Goal: Task Accomplishment & Management: Manage account settings

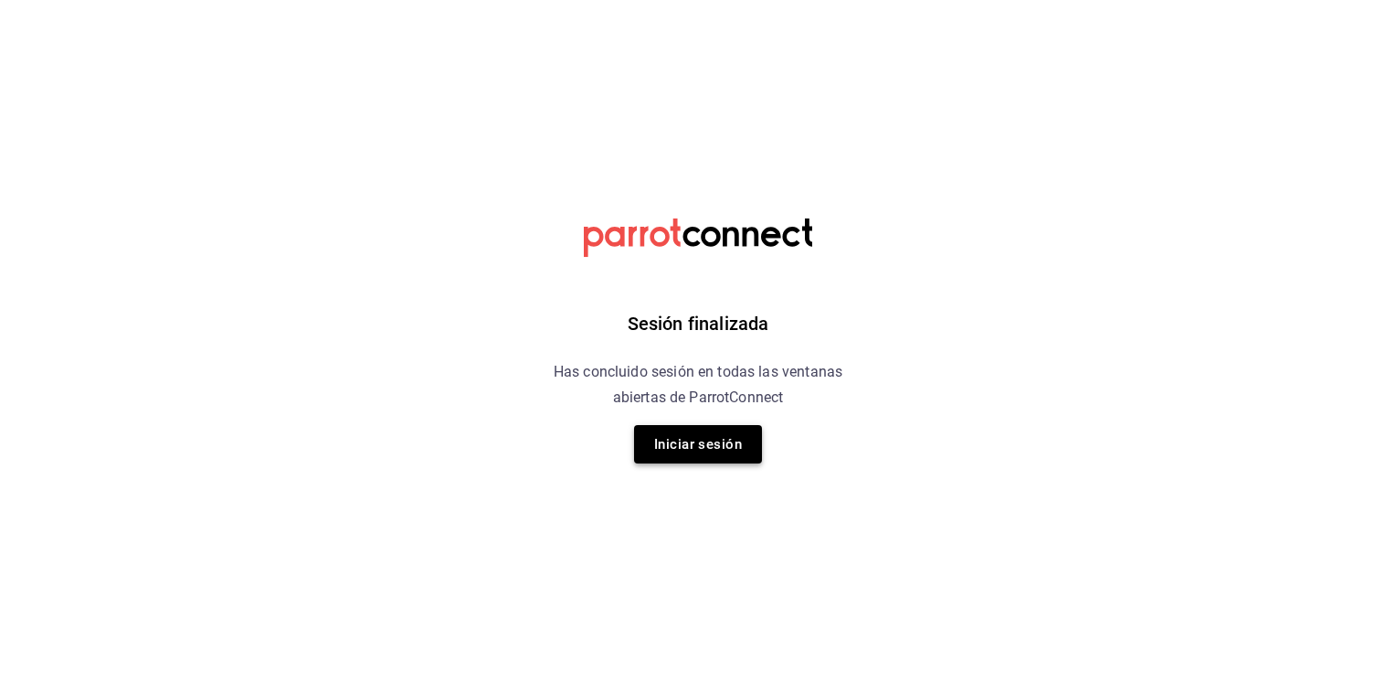
click at [696, 448] on button "Iniciar sesión" at bounding box center [698, 444] width 128 height 38
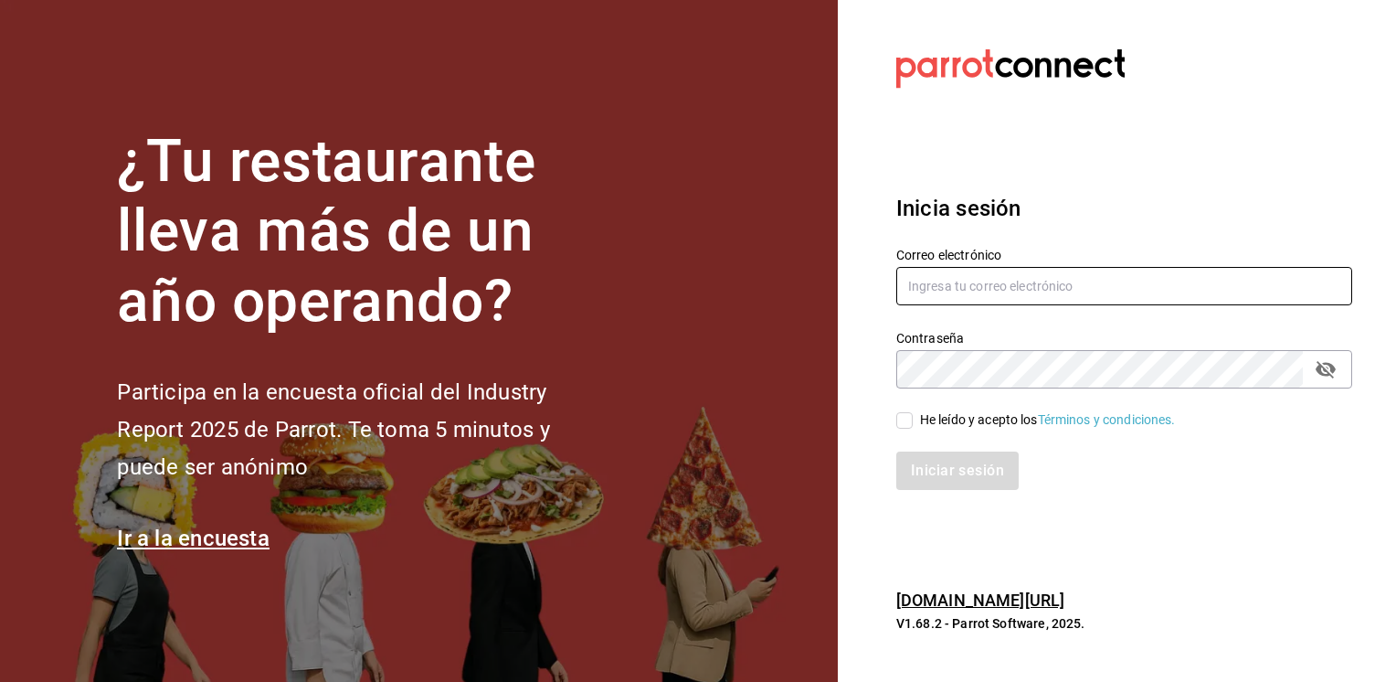
type input "[EMAIL_ADDRESS][PERSON_NAME][DOMAIN_NAME]"
click at [903, 421] on input "He leído y acepto los Términos y condiciones." at bounding box center [904, 420] width 16 height 16
checkbox input "true"
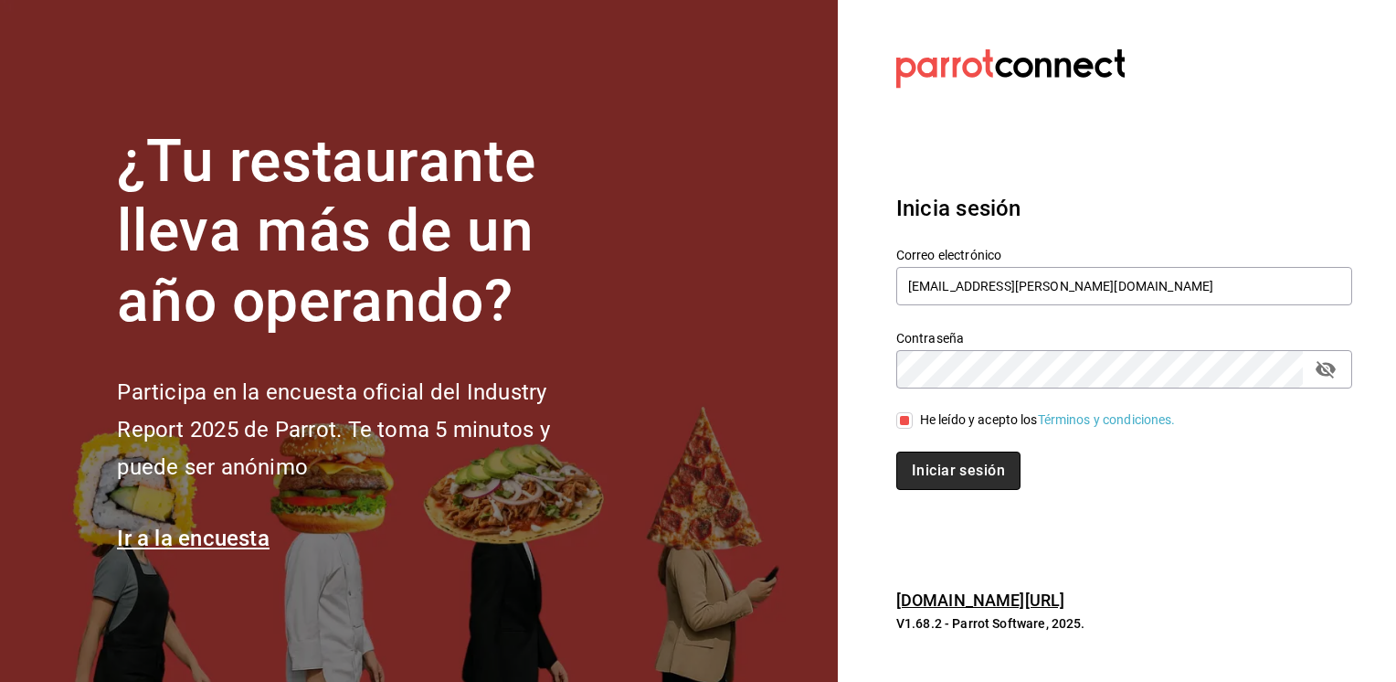
click at [943, 470] on button "Iniciar sesión" at bounding box center [958, 470] width 124 height 38
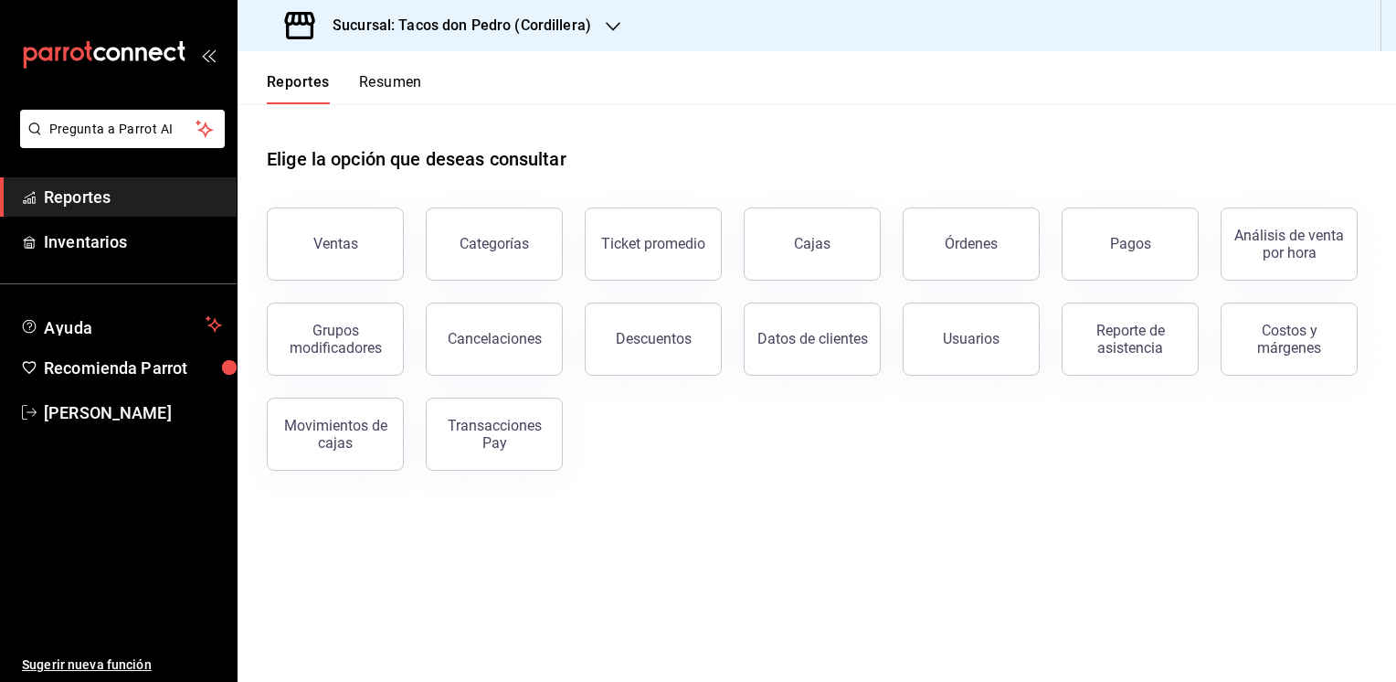
click at [610, 22] on icon "button" at bounding box center [613, 26] width 15 height 15
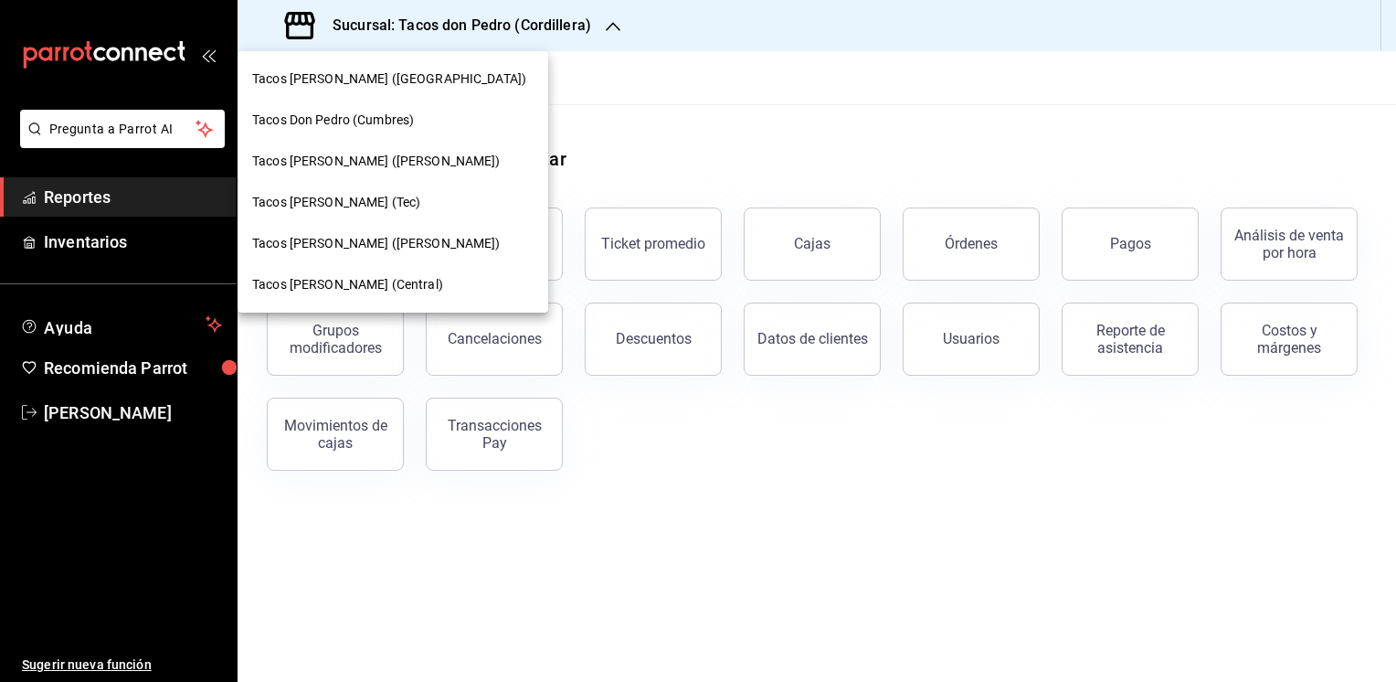
click at [333, 287] on span "Tacos [PERSON_NAME] (Central)" at bounding box center [347, 284] width 191 height 19
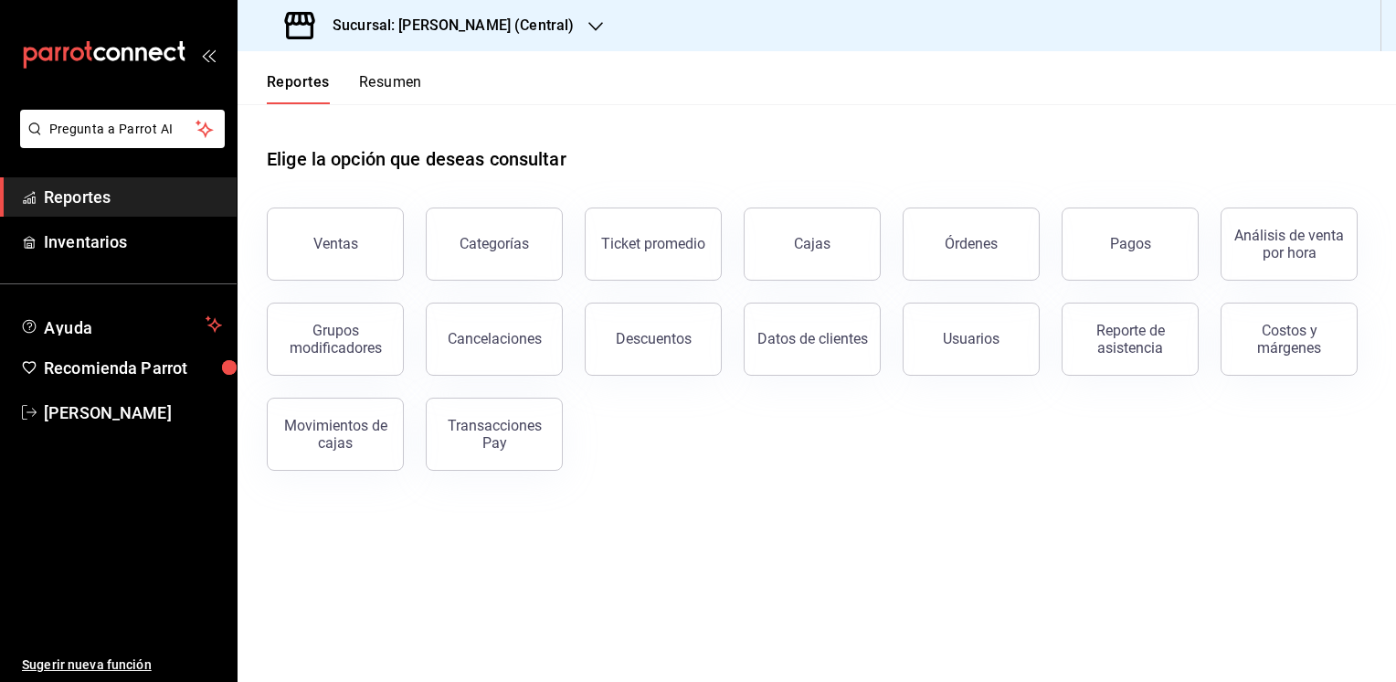
click at [383, 84] on button "Resumen" at bounding box center [390, 88] width 63 height 31
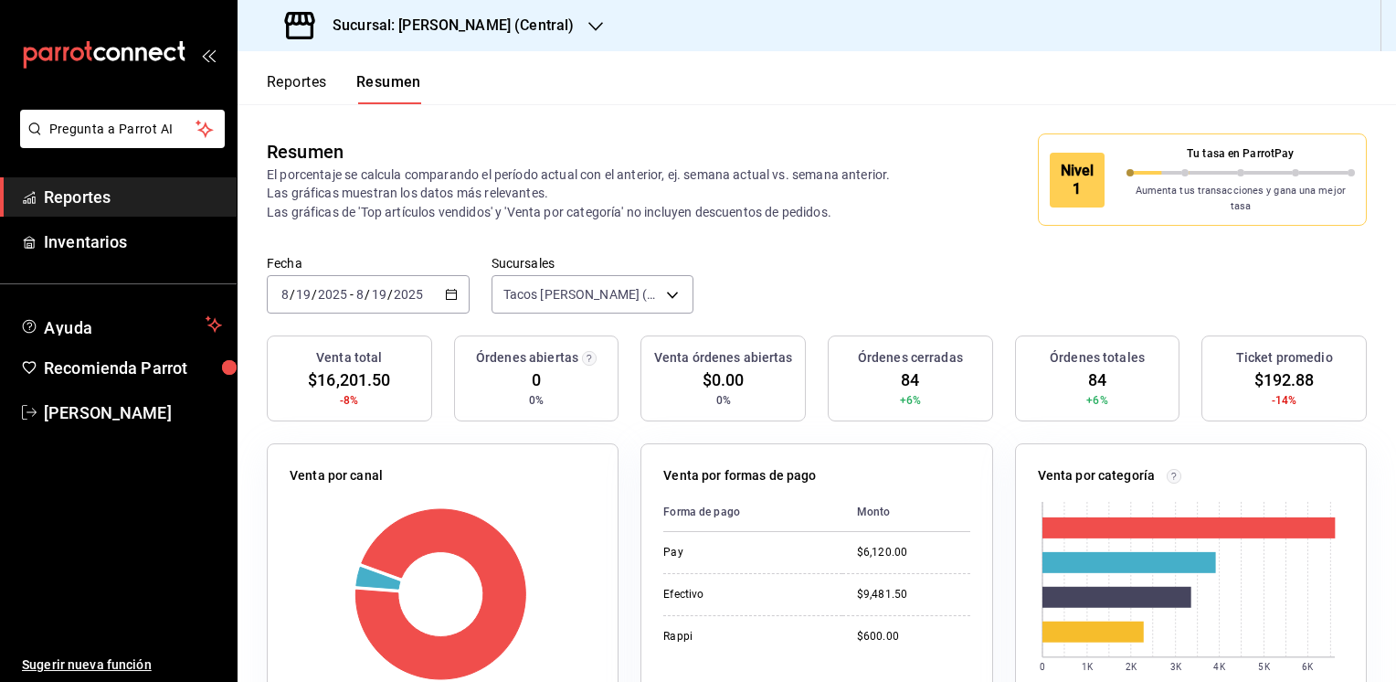
click at [293, 79] on button "Reportes" at bounding box center [297, 88] width 60 height 31
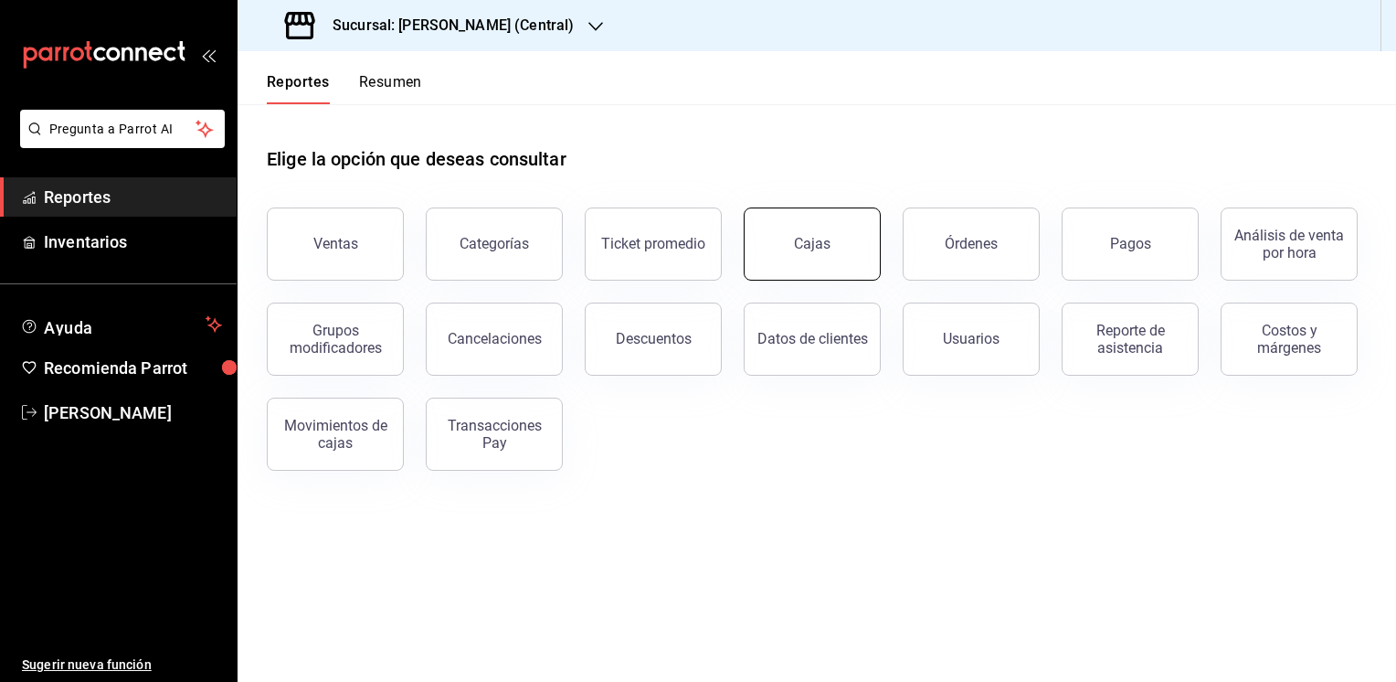
click at [824, 225] on button "Cajas" at bounding box center [812, 243] width 137 height 73
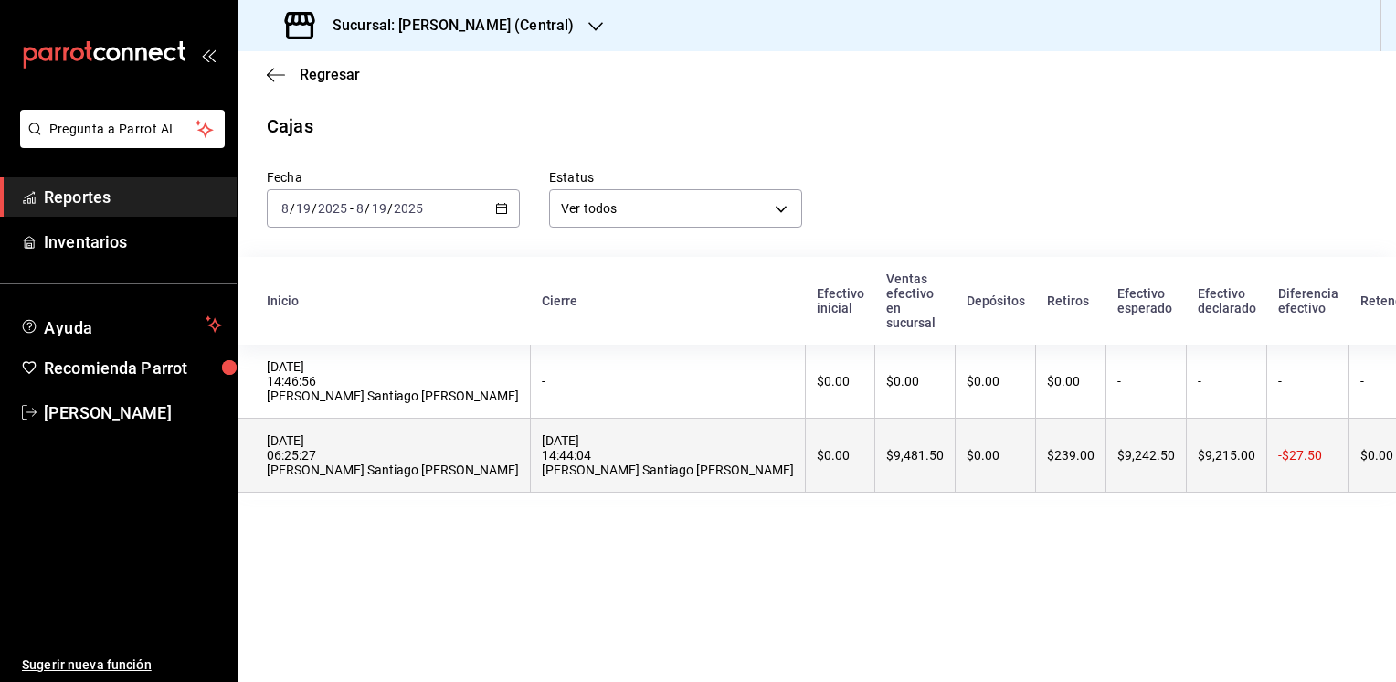
click at [956, 443] on th "$0.00" at bounding box center [996, 455] width 80 height 74
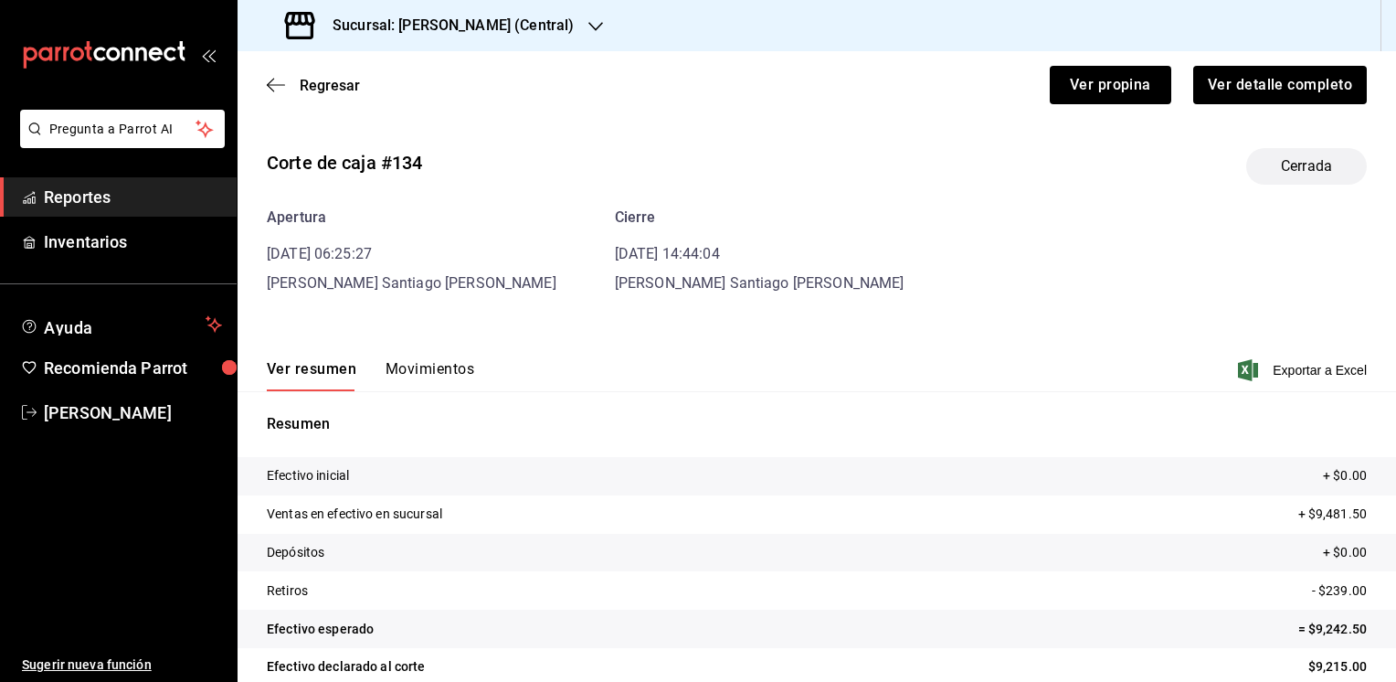
click at [429, 365] on button "Movimientos" at bounding box center [430, 375] width 89 height 31
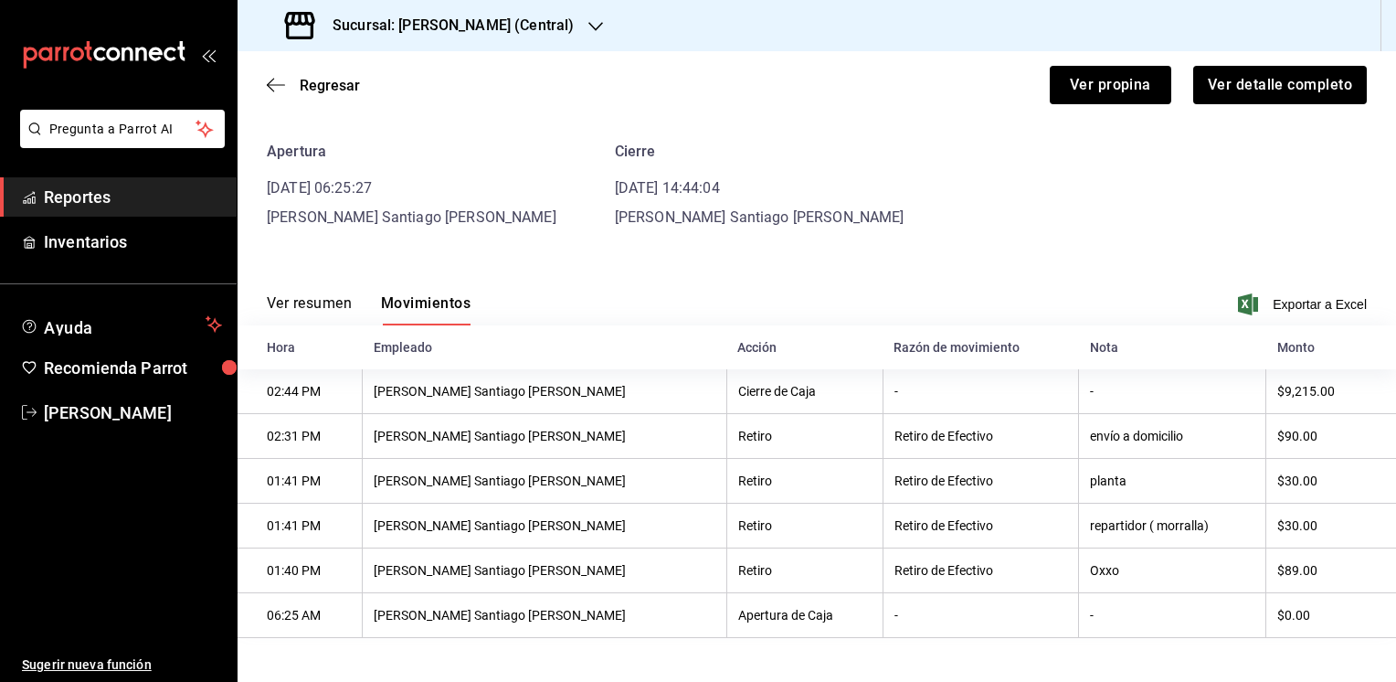
scroll to position [69, 0]
click at [323, 299] on button "Ver resumen" at bounding box center [309, 309] width 85 height 31
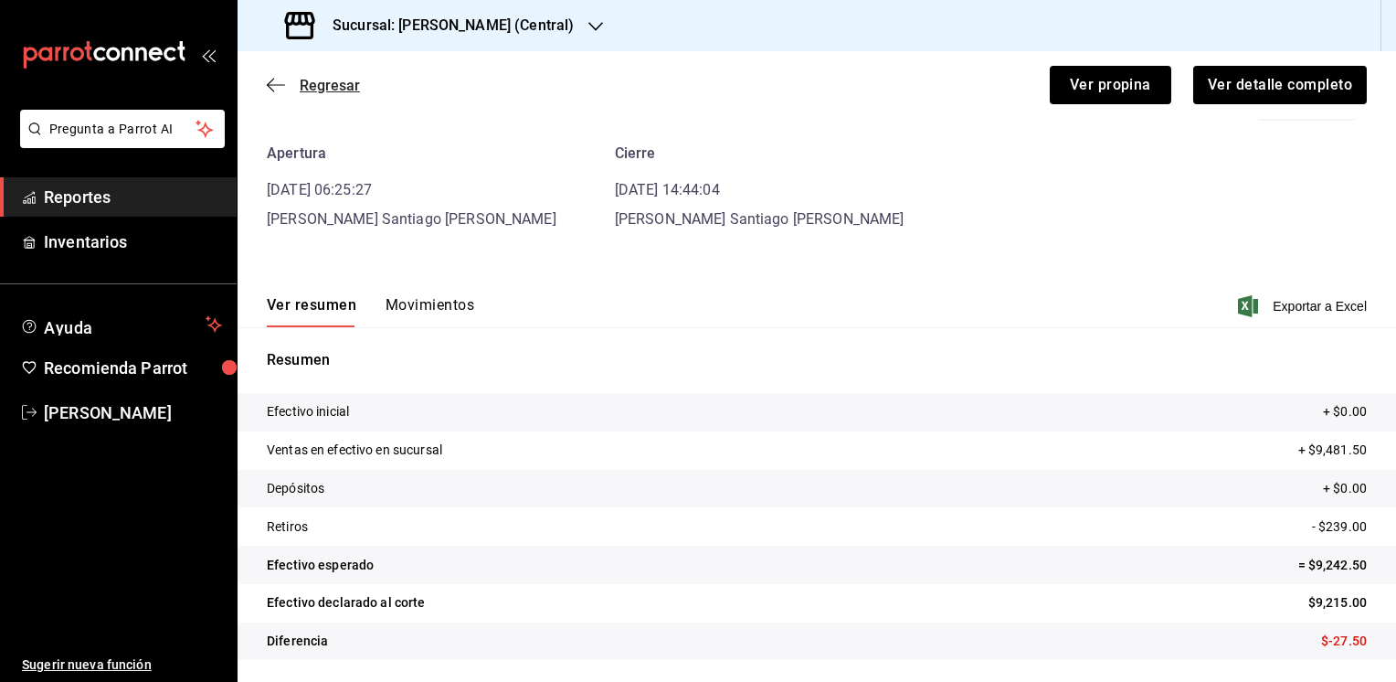
click at [320, 82] on span "Regresar" at bounding box center [330, 85] width 60 height 17
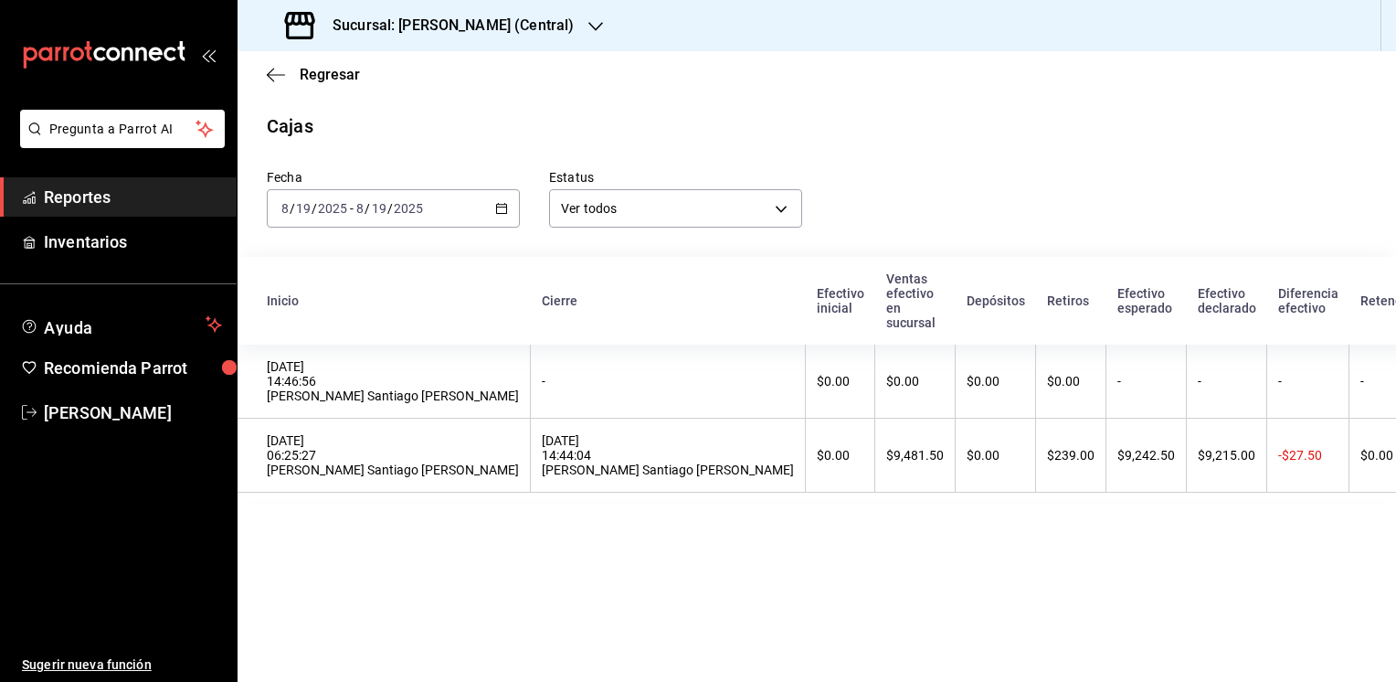
click at [591, 20] on icon "button" at bounding box center [595, 26] width 15 height 15
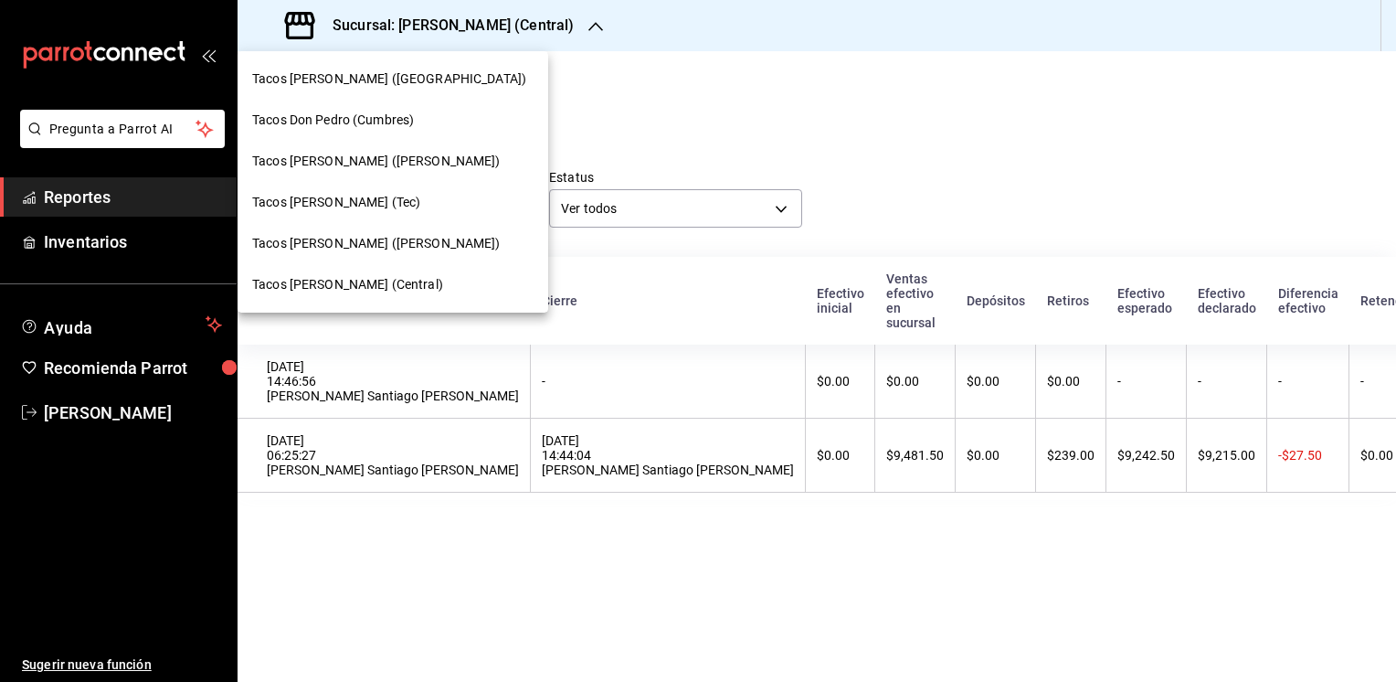
click at [336, 197] on span "Tacos [PERSON_NAME] (Tec)" at bounding box center [336, 202] width 168 height 19
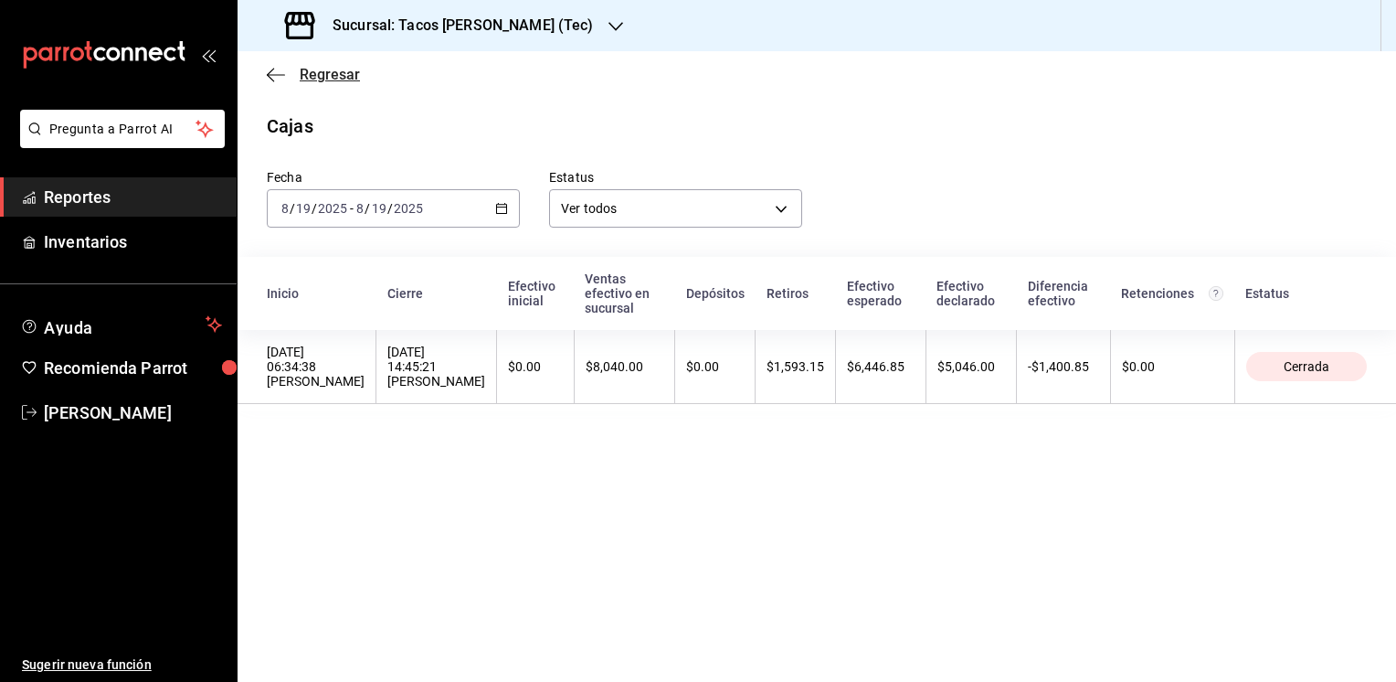
click at [334, 78] on span "Regresar" at bounding box center [330, 74] width 60 height 17
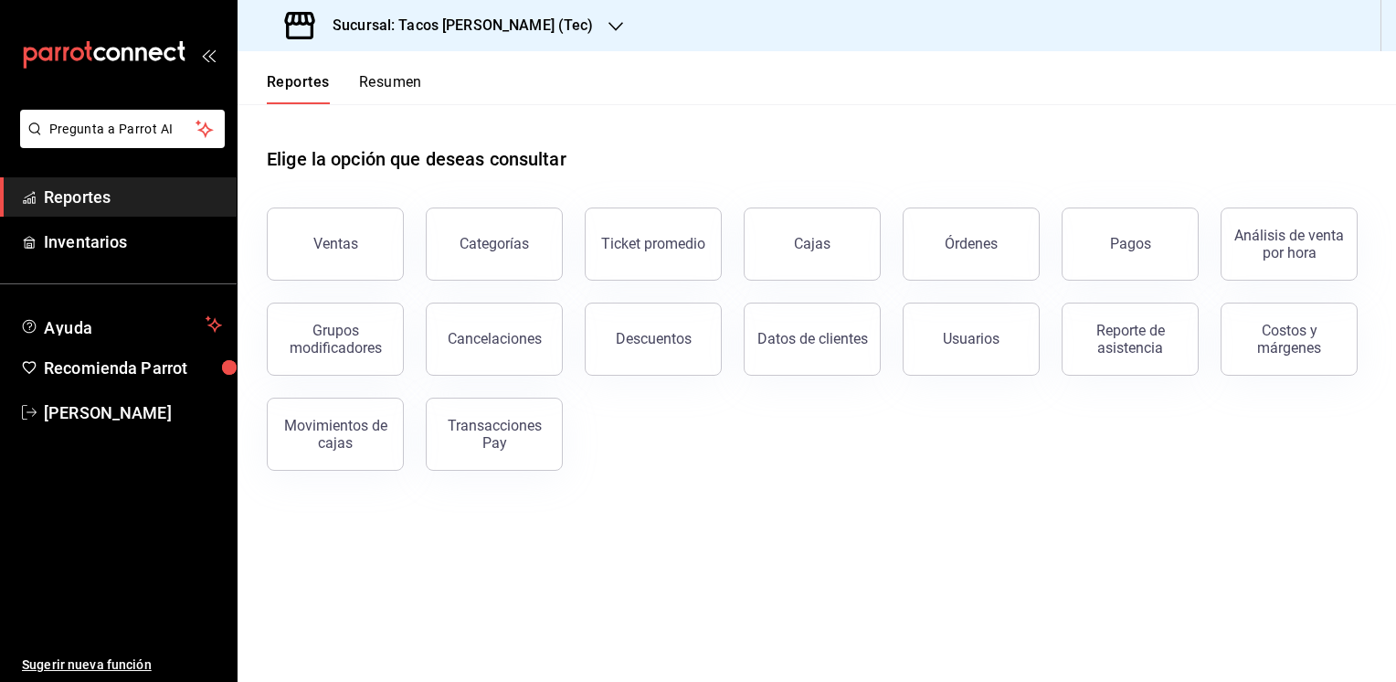
click at [396, 82] on button "Resumen" at bounding box center [390, 88] width 63 height 31
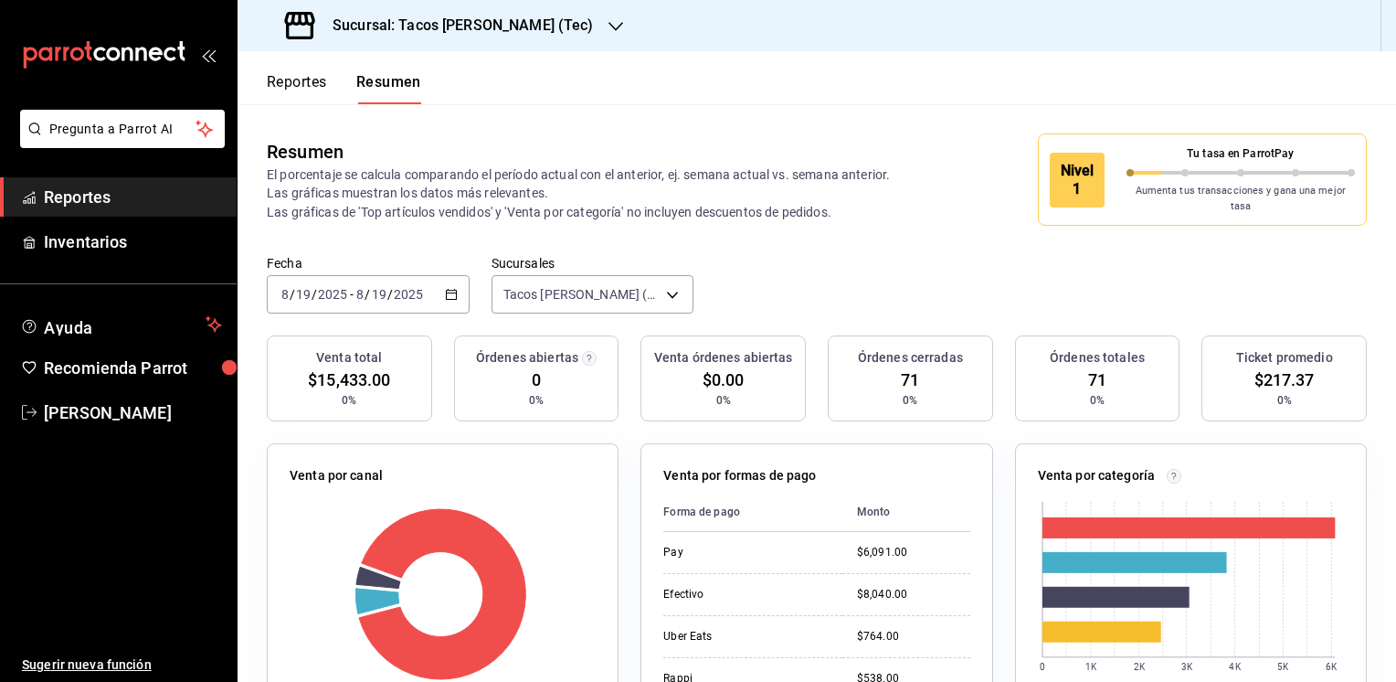
click at [282, 82] on button "Reportes" at bounding box center [297, 88] width 60 height 31
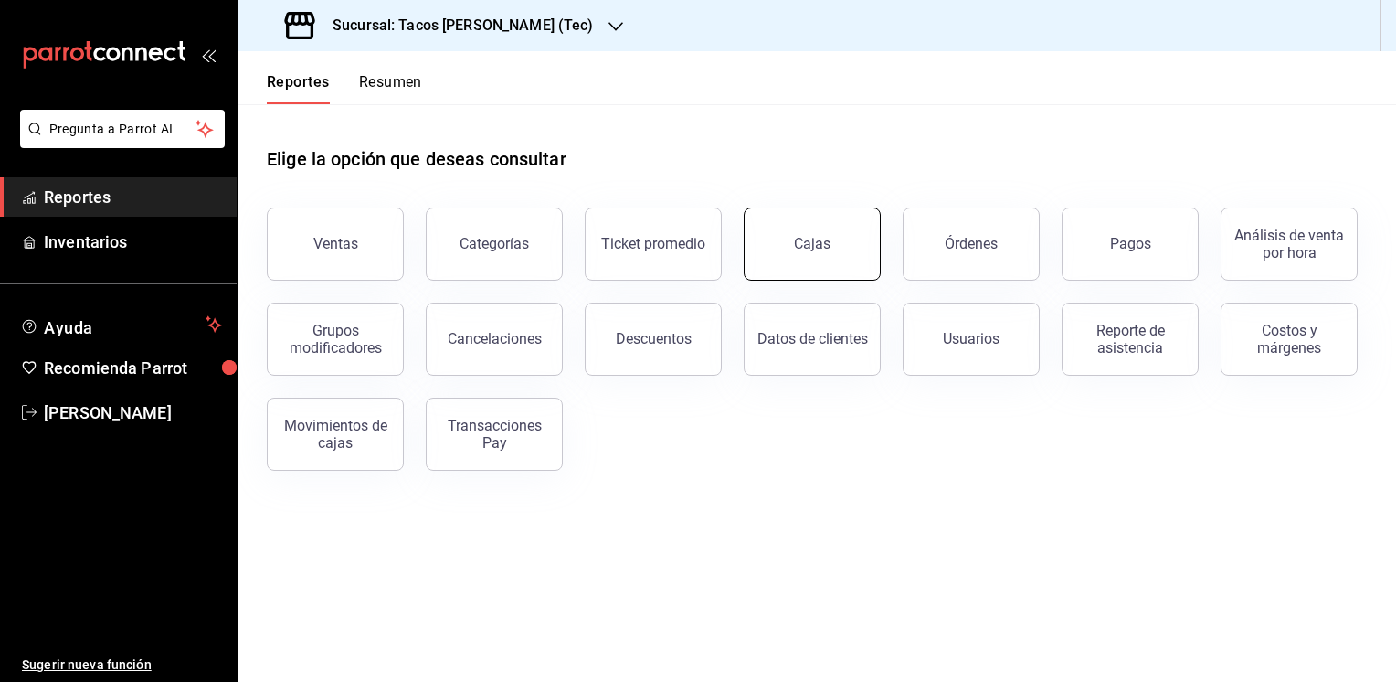
click at [784, 261] on button "Cajas" at bounding box center [812, 243] width 137 height 73
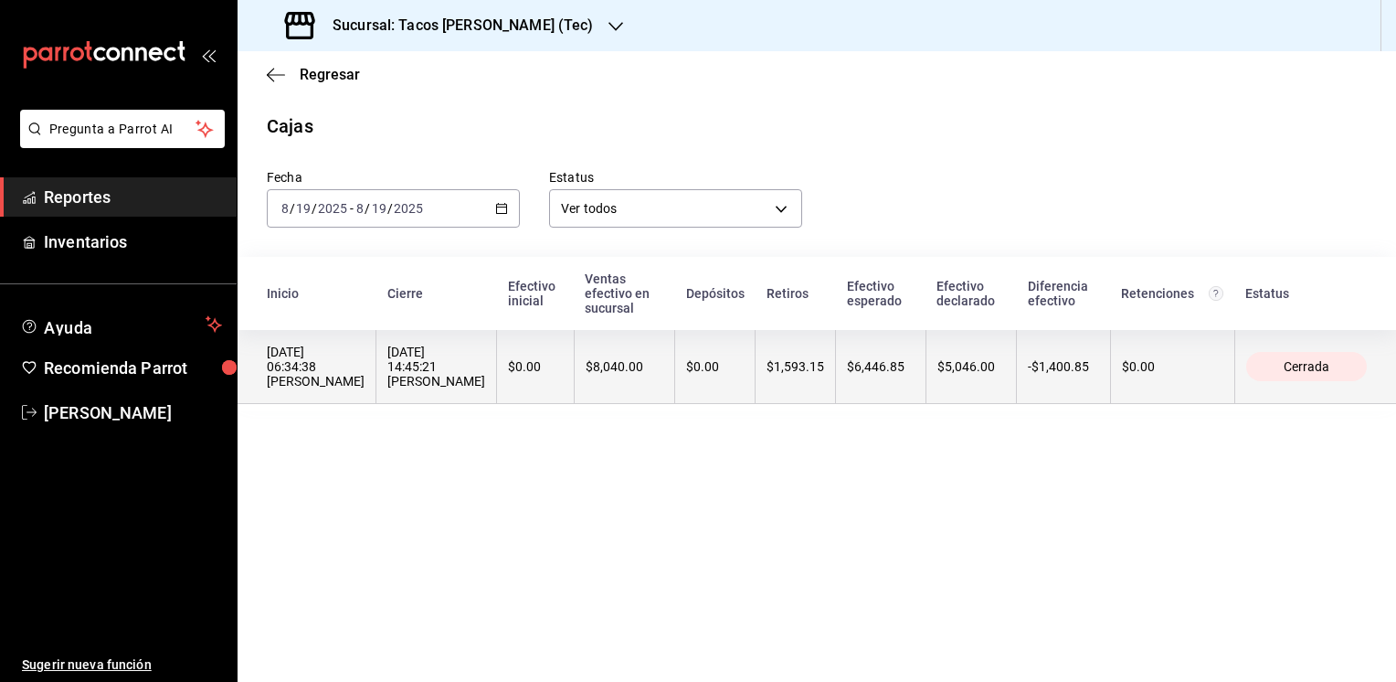
click at [783, 386] on th "$1,593.15" at bounding box center [796, 367] width 80 height 74
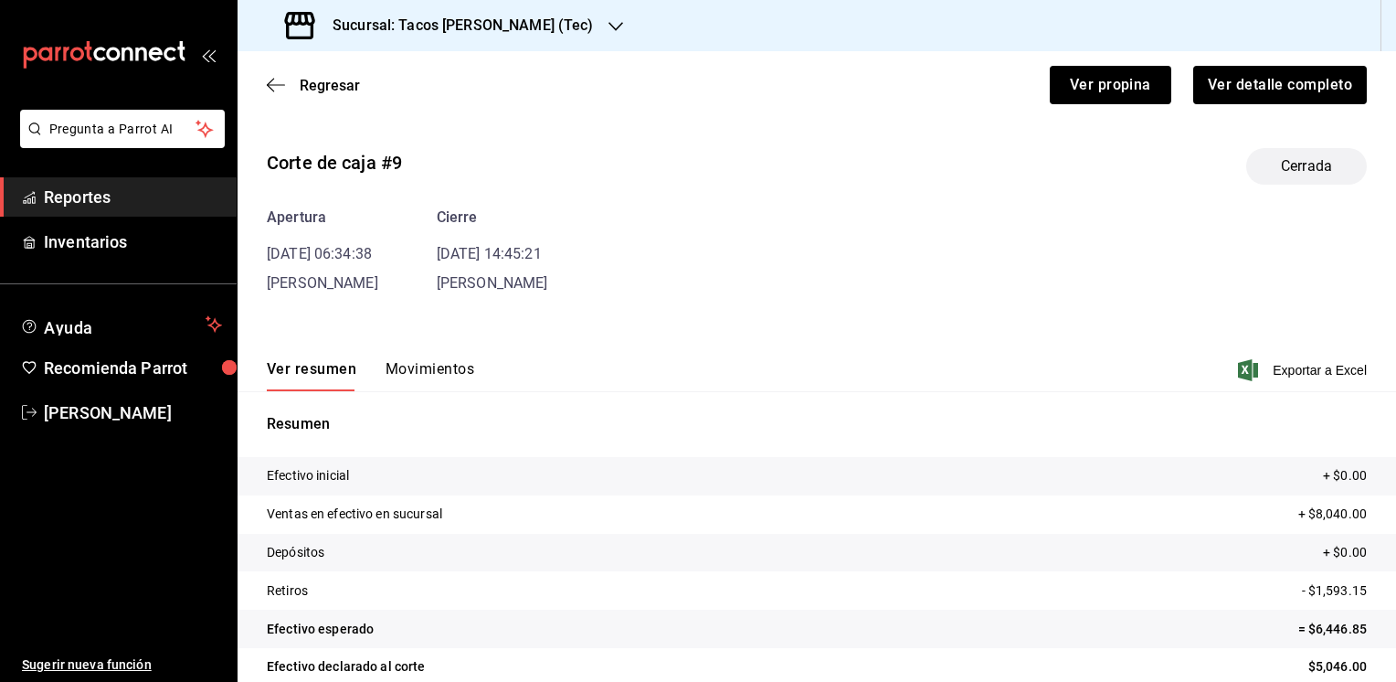
click at [427, 366] on button "Movimientos" at bounding box center [430, 375] width 89 height 31
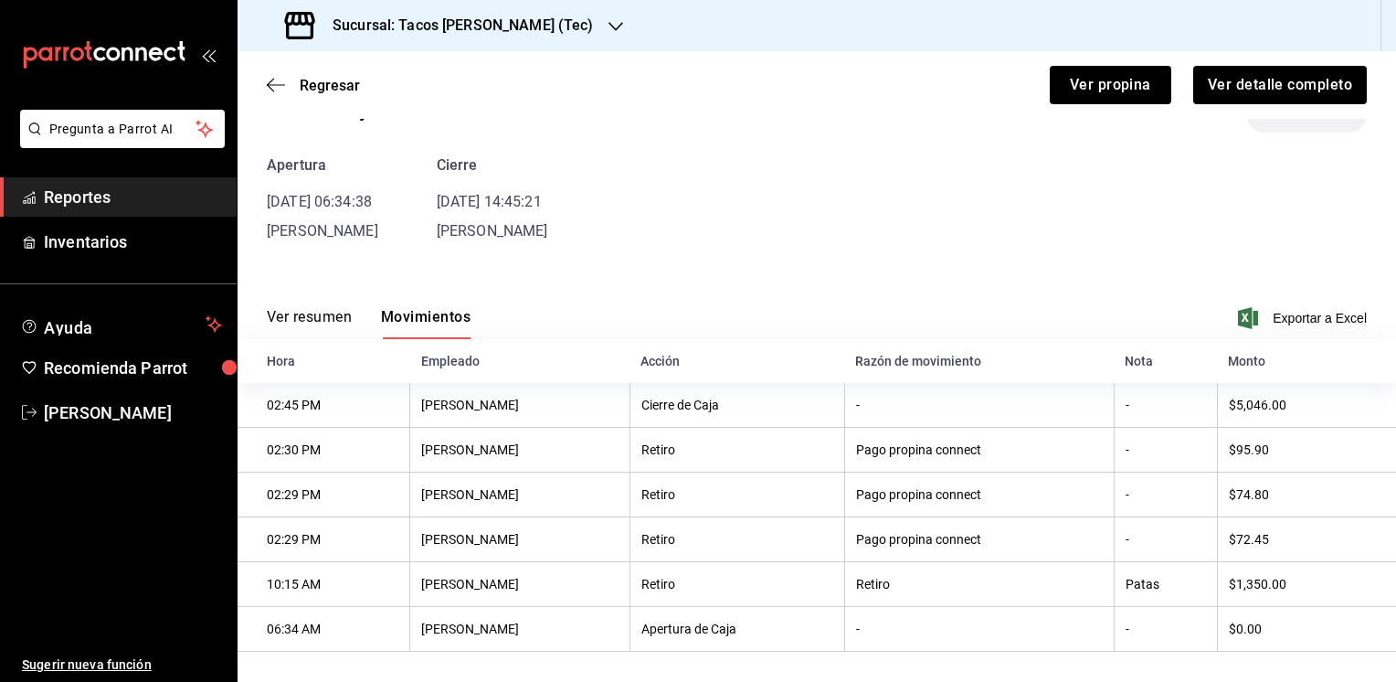
scroll to position [69, 0]
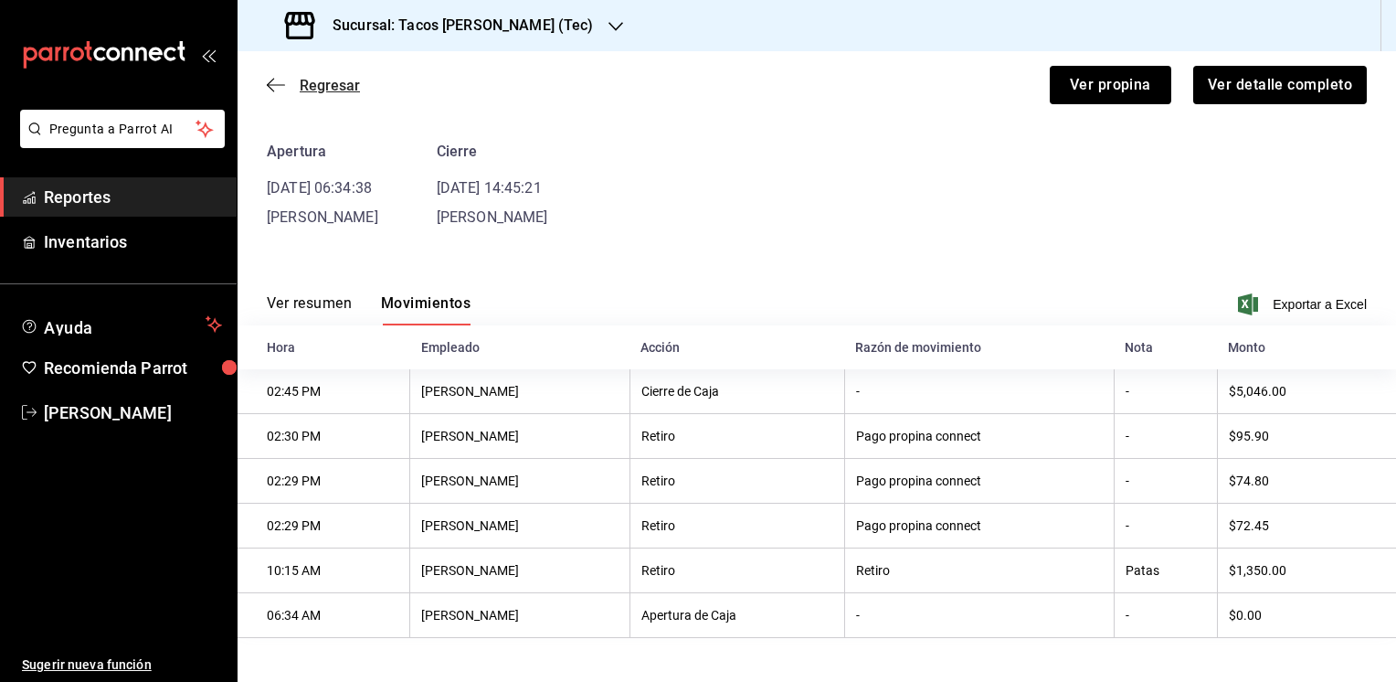
click at [289, 79] on span "Regresar" at bounding box center [313, 85] width 93 height 17
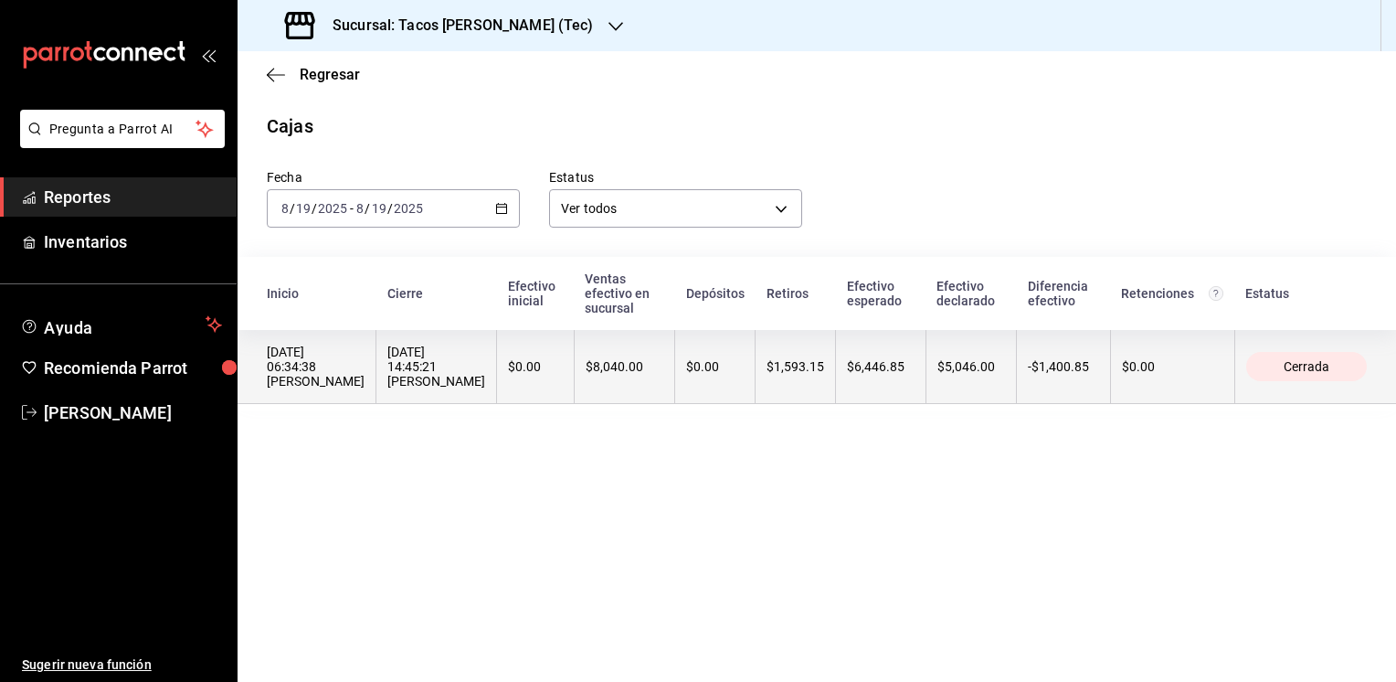
click at [906, 394] on th "$6,446.85" at bounding box center [881, 367] width 90 height 74
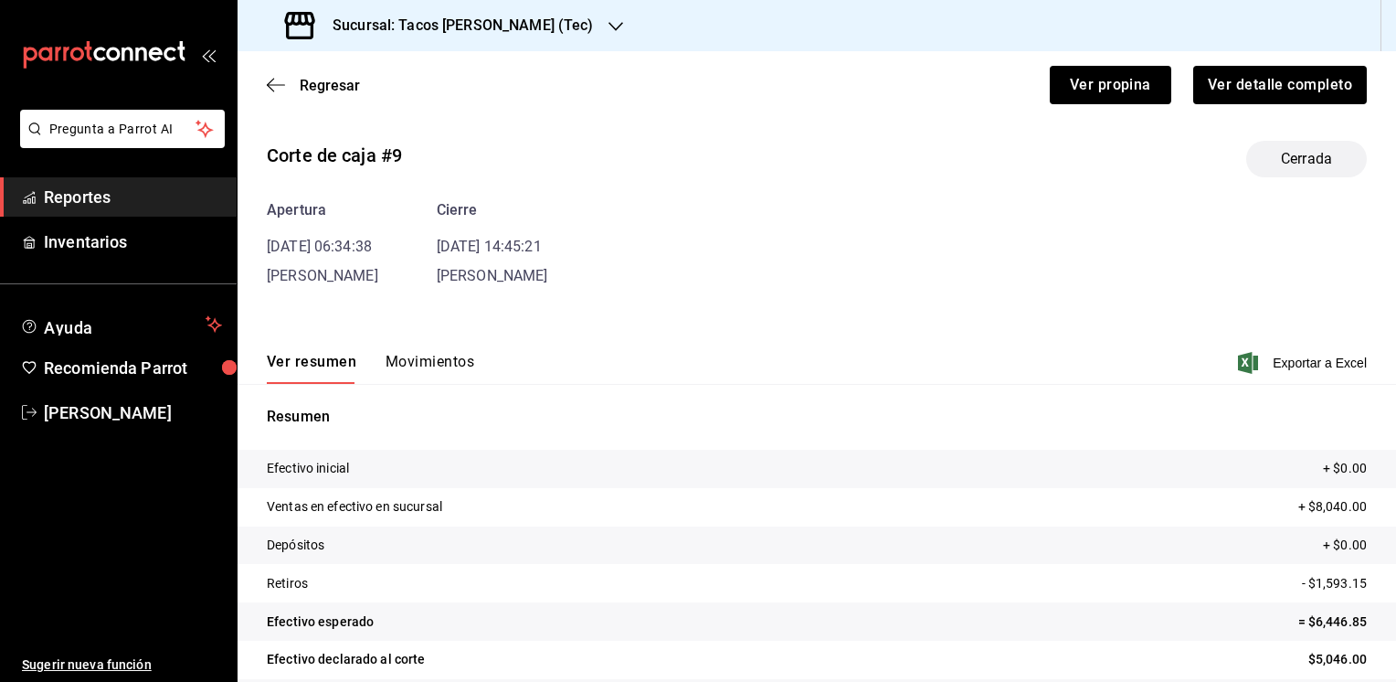
scroll to position [64, 0]
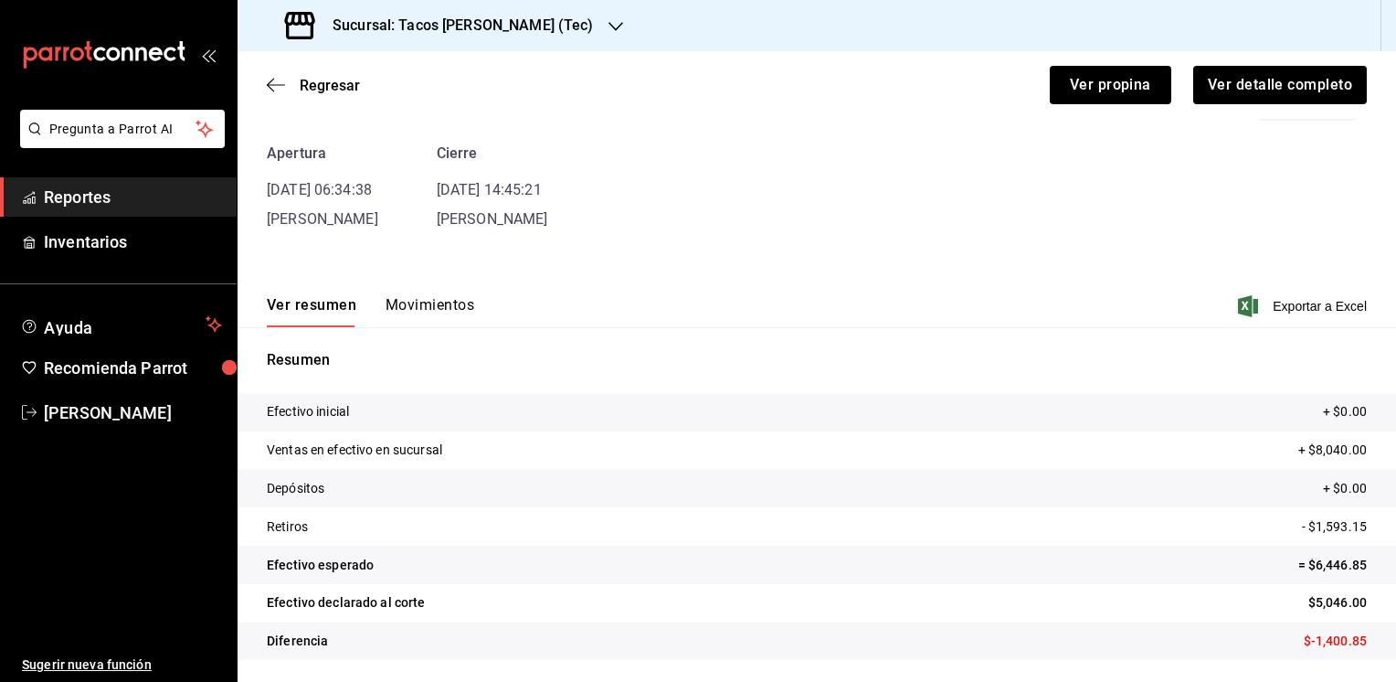
click at [426, 302] on button "Movimientos" at bounding box center [430, 311] width 89 height 31
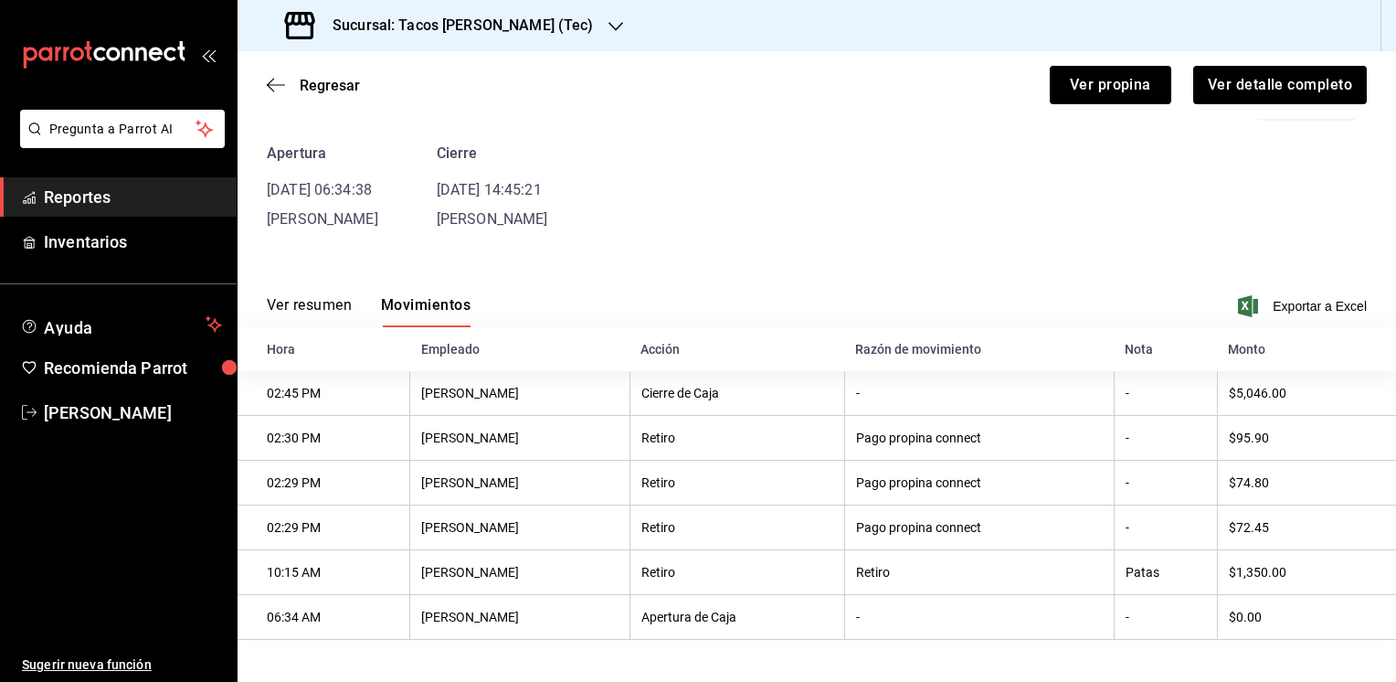
click at [305, 302] on button "Ver resumen" at bounding box center [309, 311] width 85 height 31
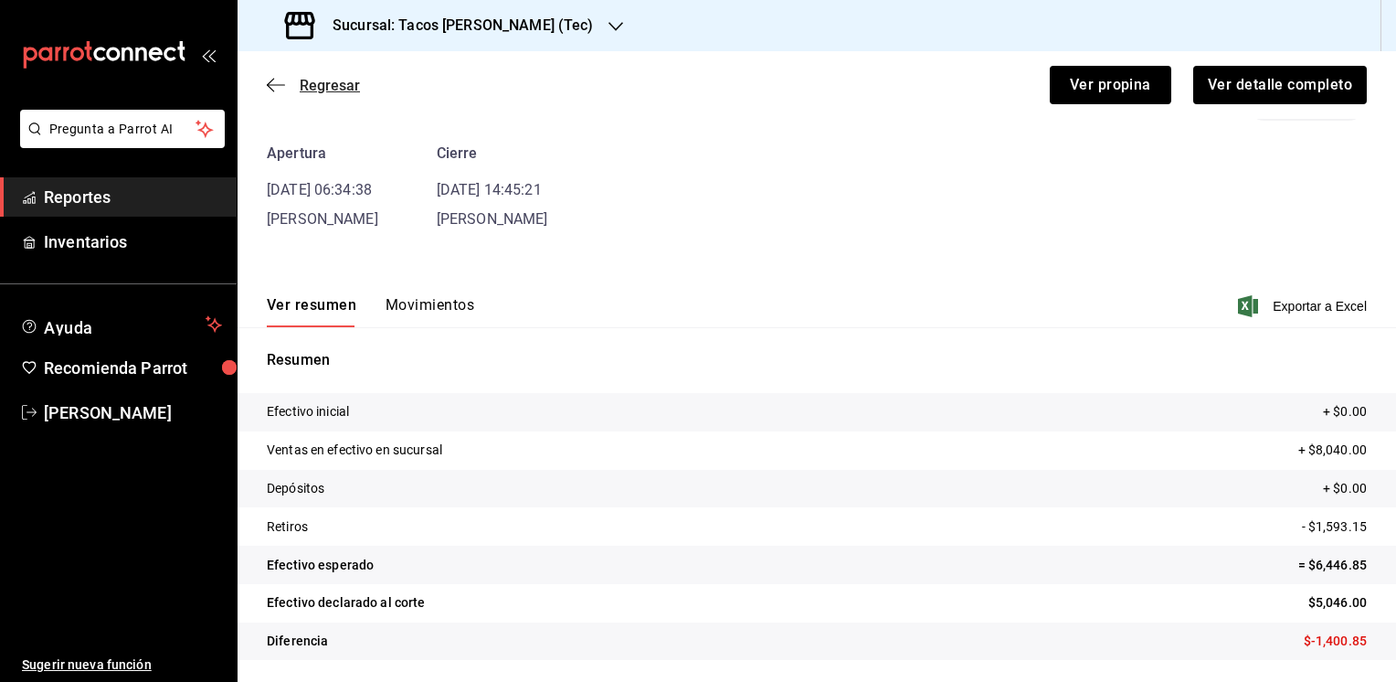
click at [324, 79] on span "Regresar" at bounding box center [330, 85] width 60 height 17
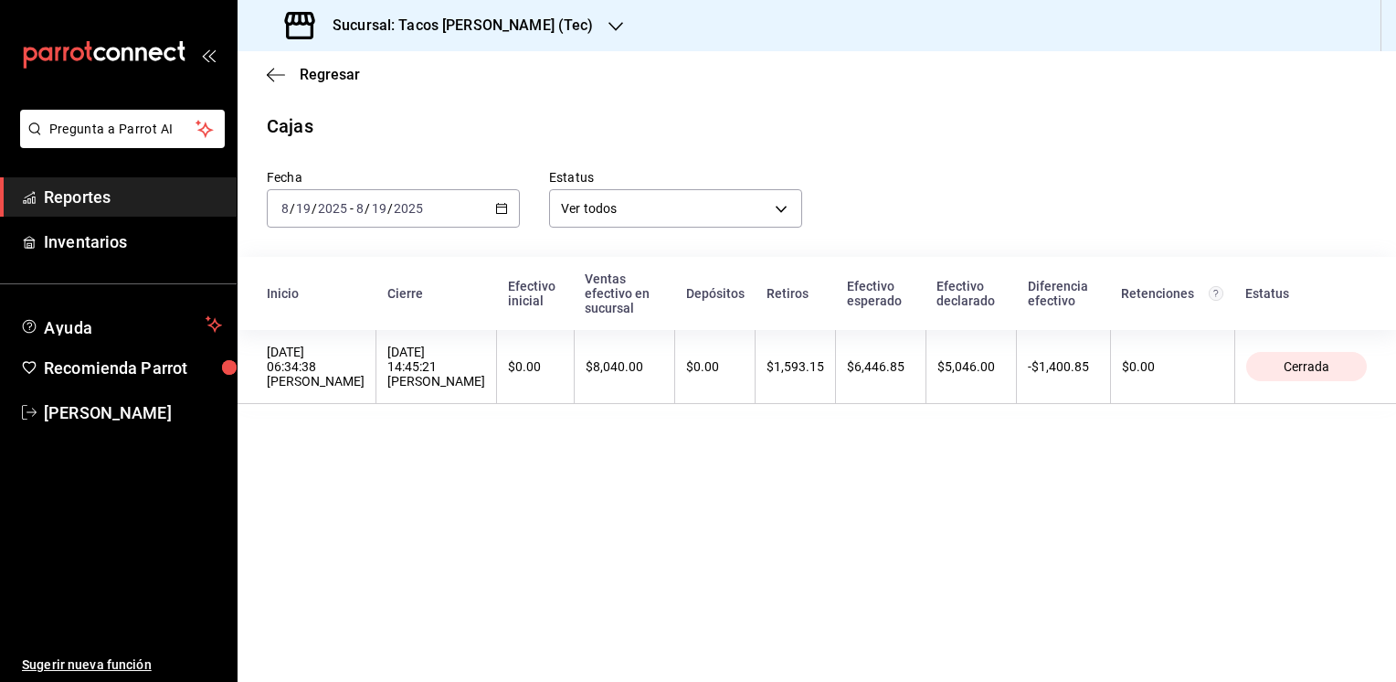
click at [609, 25] on icon "button" at bounding box center [616, 26] width 15 height 15
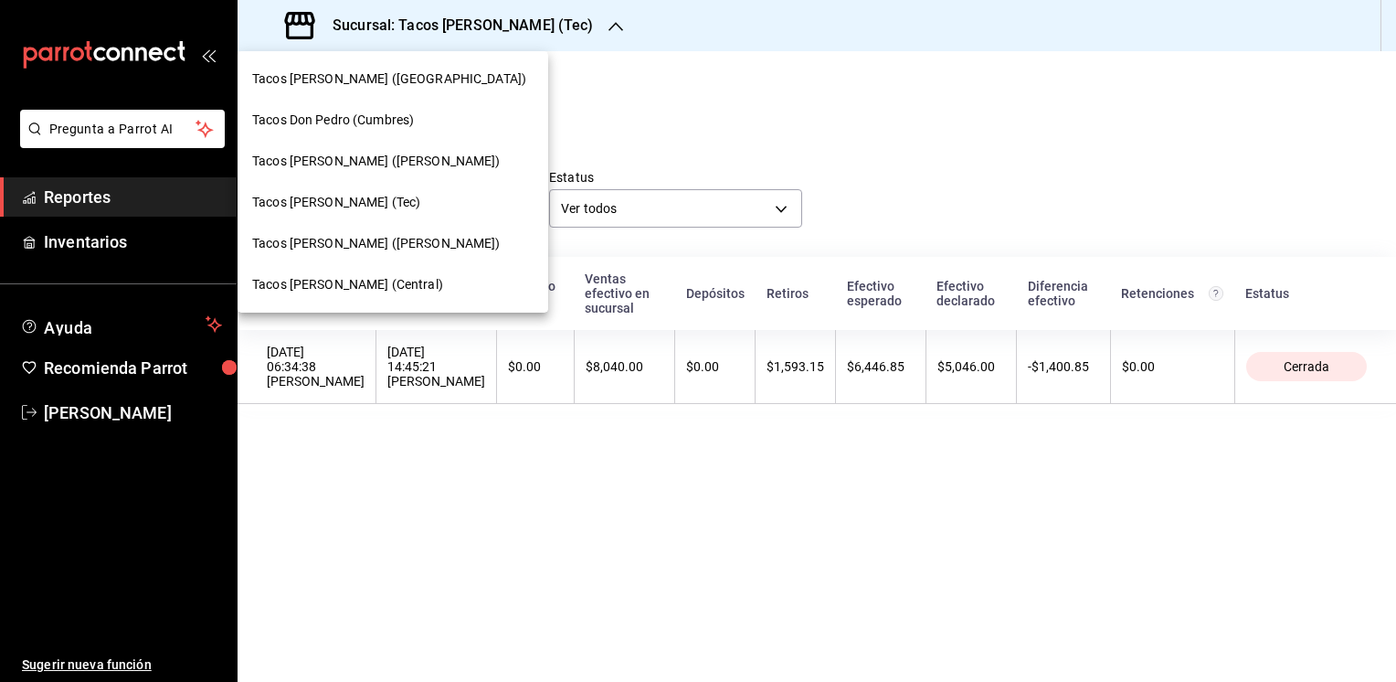
click at [358, 75] on span "Tacos [PERSON_NAME] ([GEOGRAPHIC_DATA])" at bounding box center [389, 78] width 274 height 19
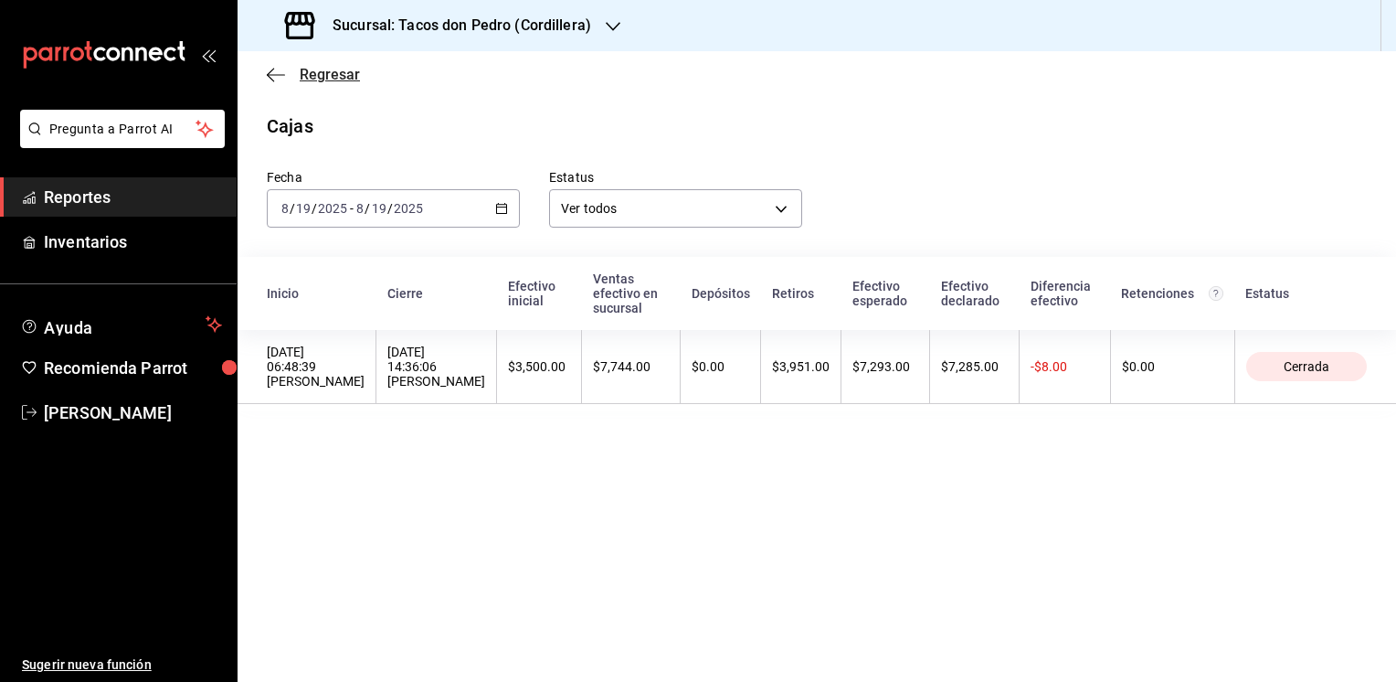
click at [270, 69] on icon "button" at bounding box center [276, 75] width 18 height 16
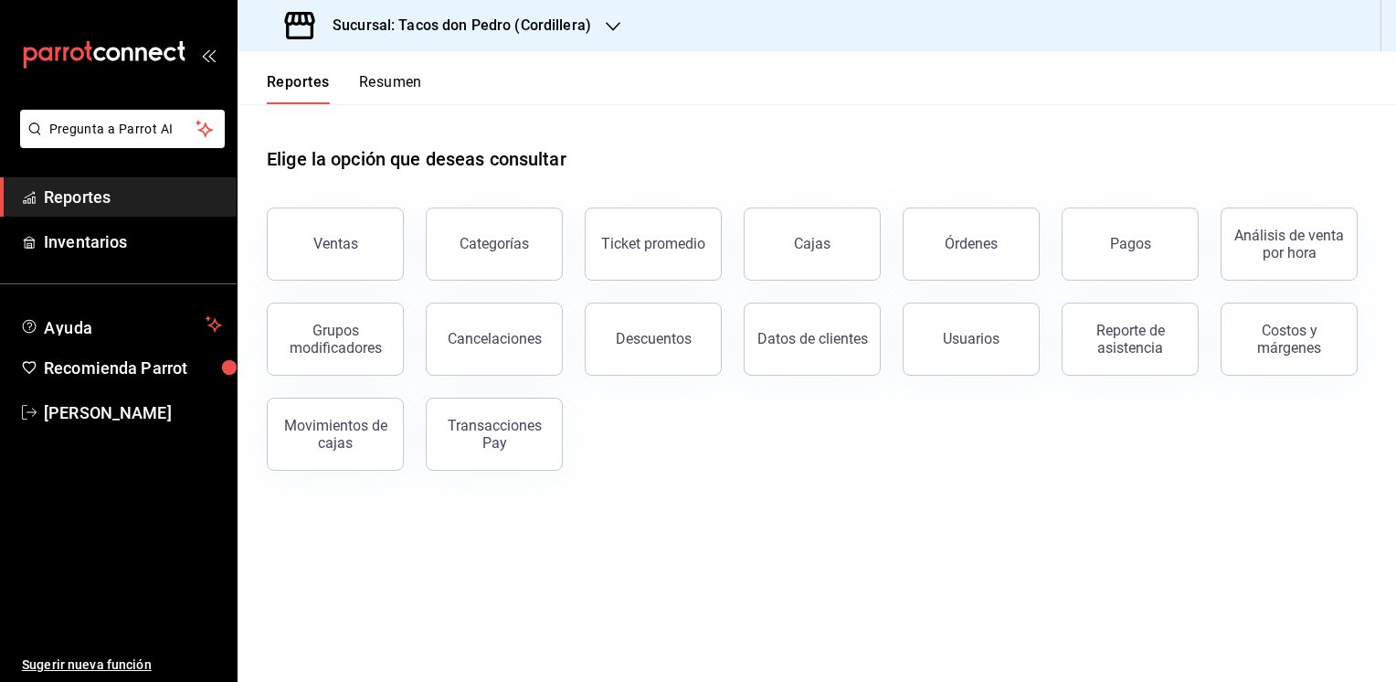
click at [380, 86] on button "Resumen" at bounding box center [390, 88] width 63 height 31
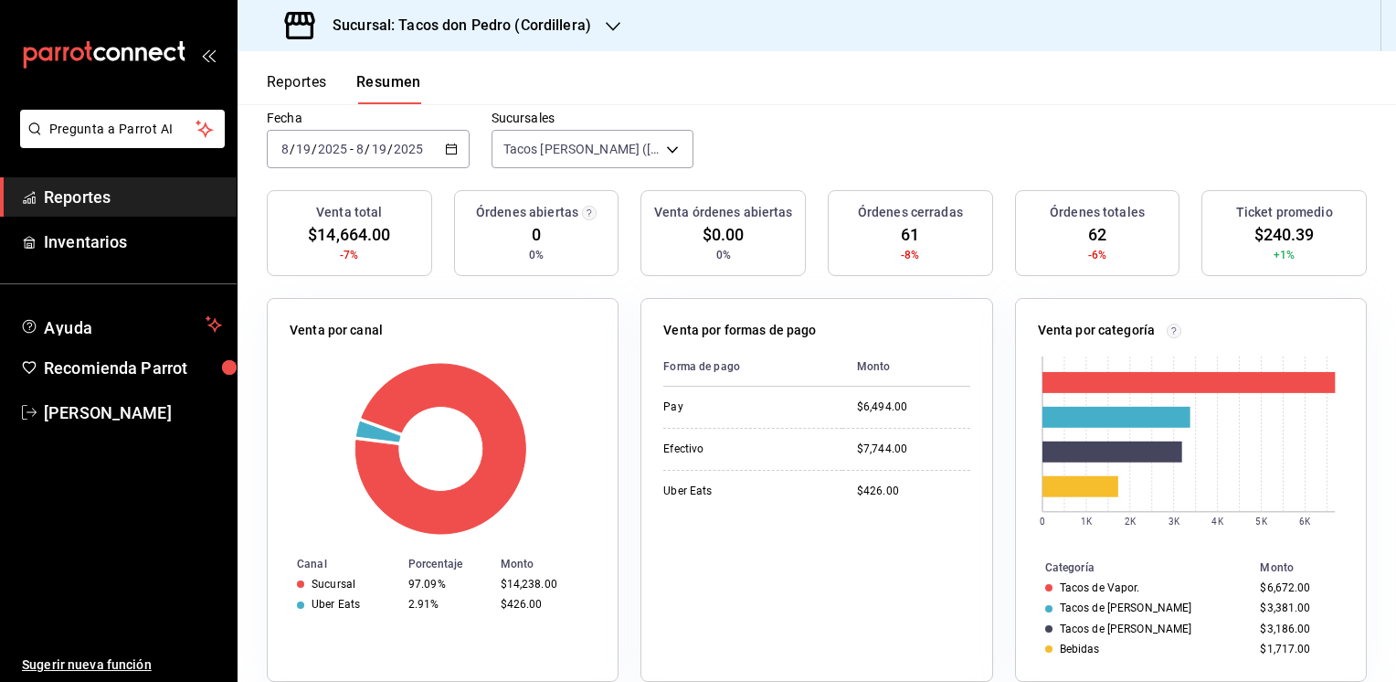
scroll to position [148, 0]
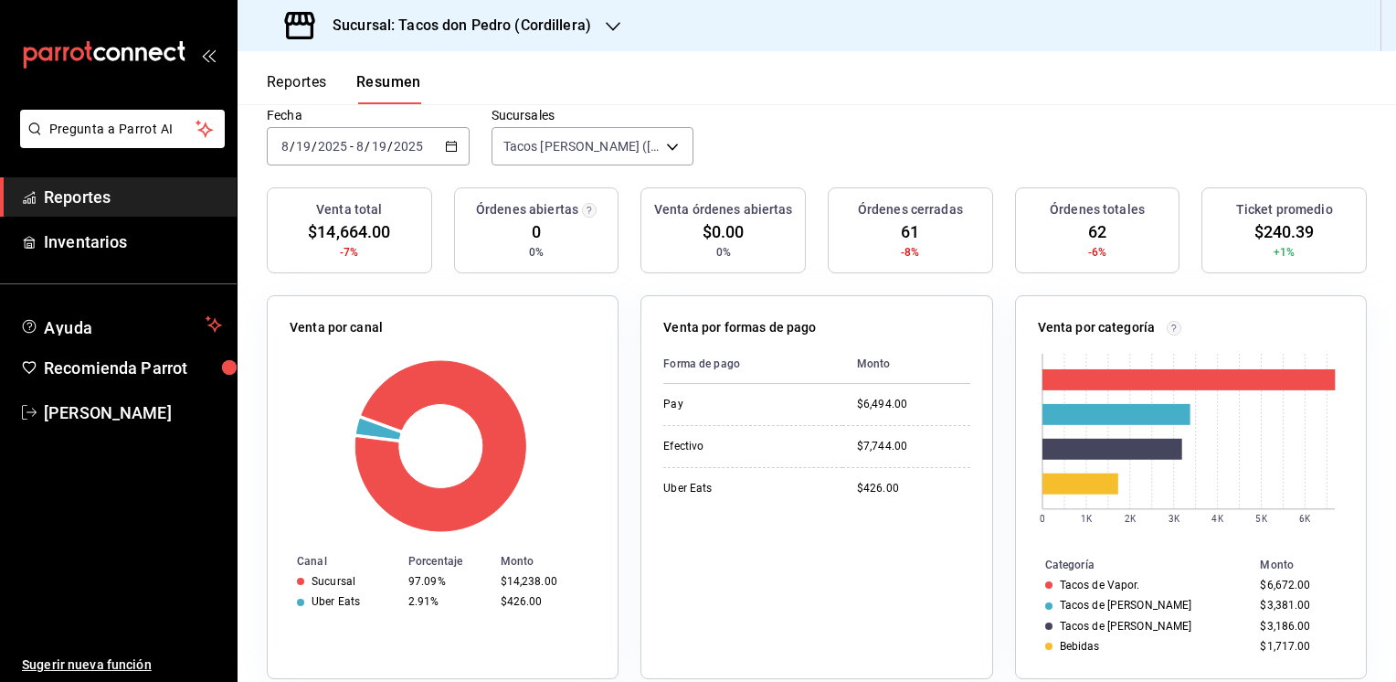
click at [293, 86] on button "Reportes" at bounding box center [297, 88] width 60 height 31
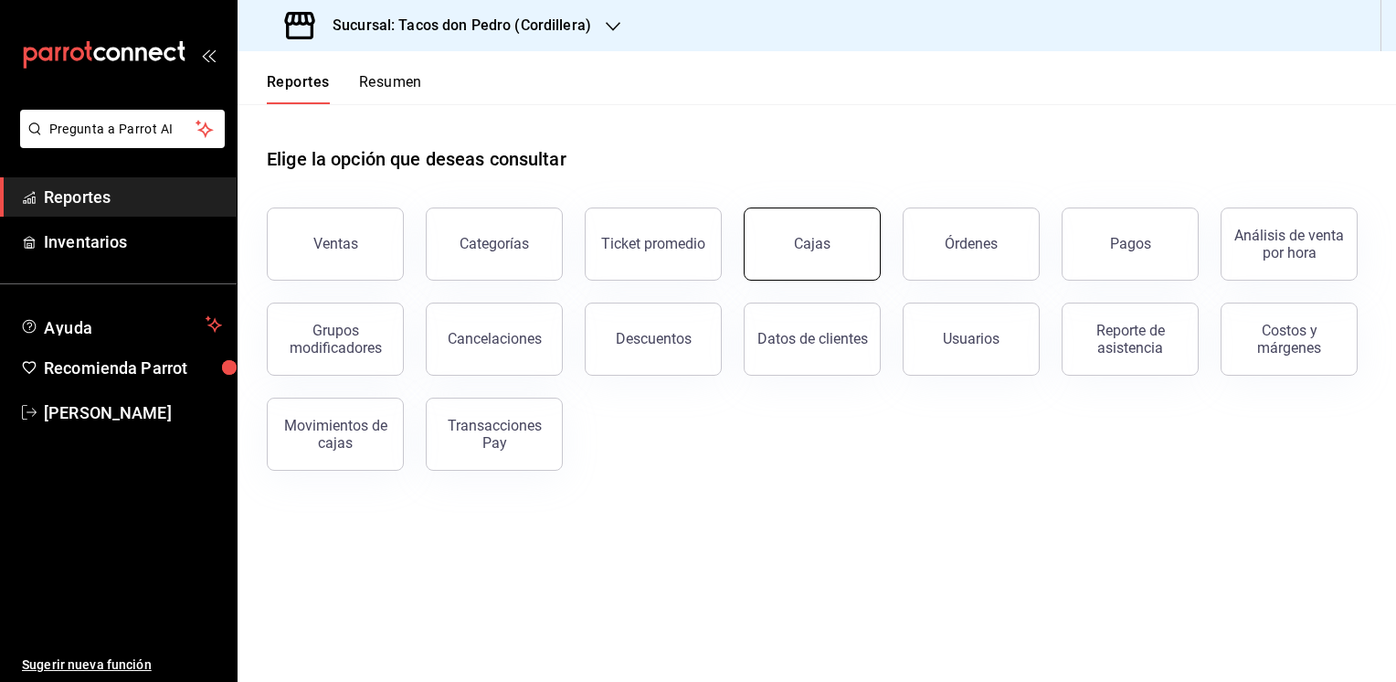
click at [817, 250] on div "Cajas" at bounding box center [812, 243] width 37 height 17
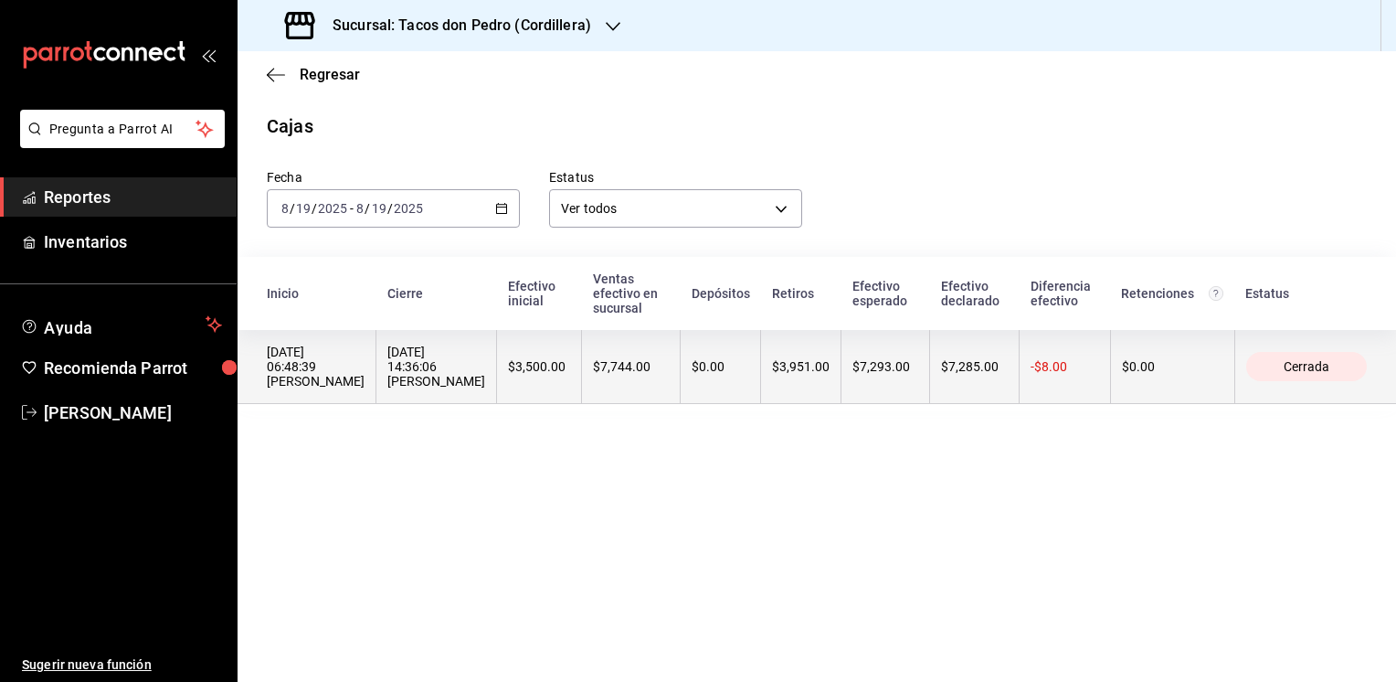
click at [930, 376] on th "$7,285.00" at bounding box center [975, 367] width 90 height 74
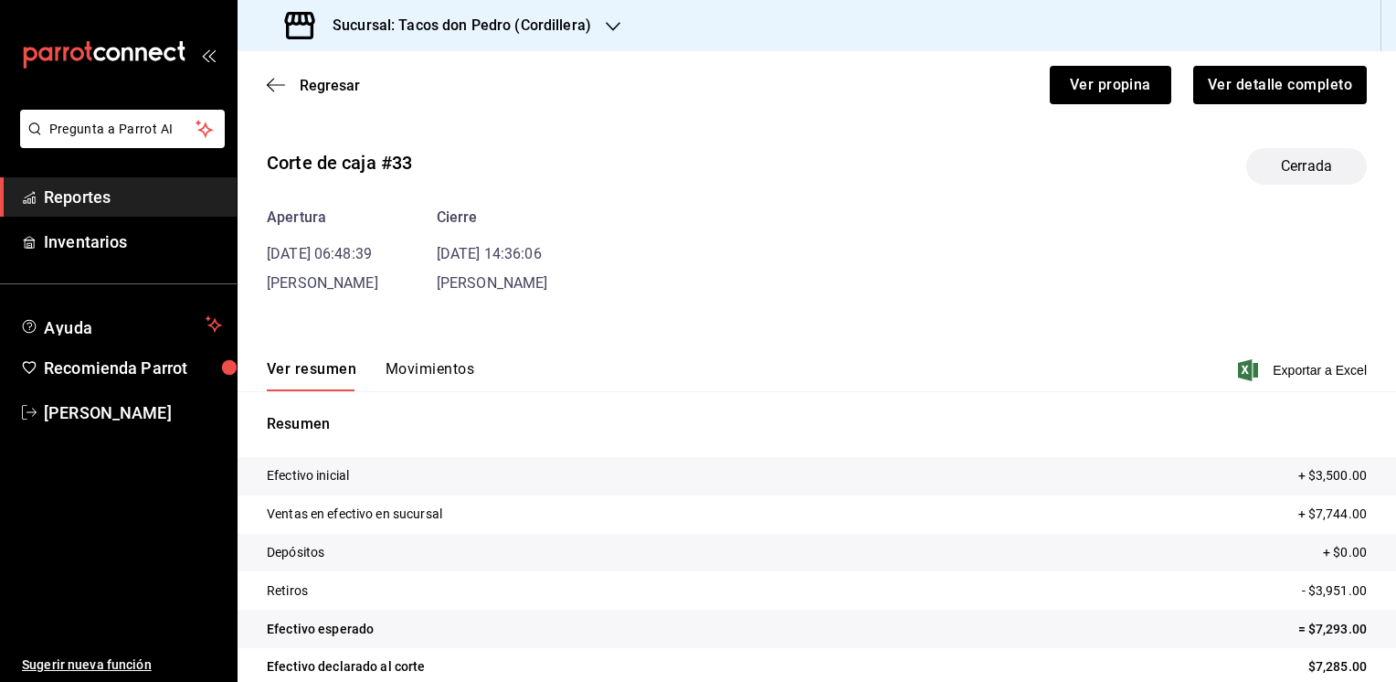
click at [425, 371] on button "Movimientos" at bounding box center [430, 375] width 89 height 31
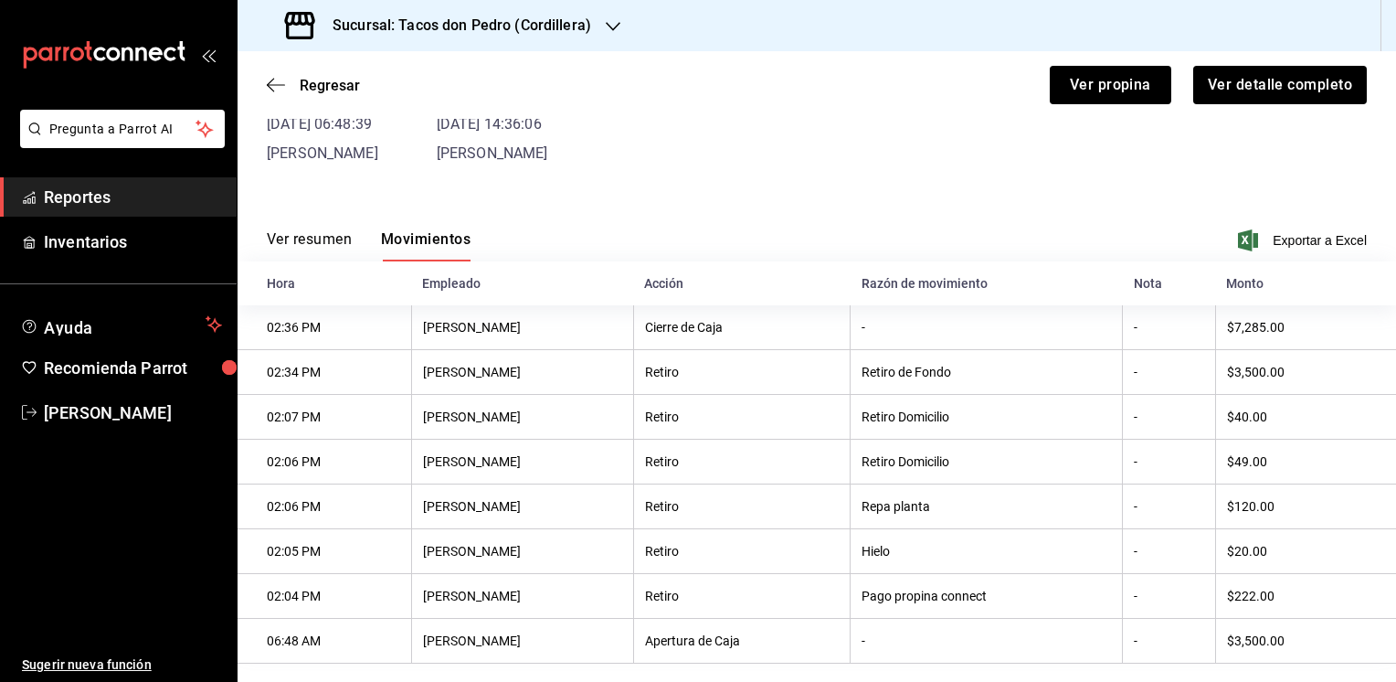
scroll to position [160, 0]
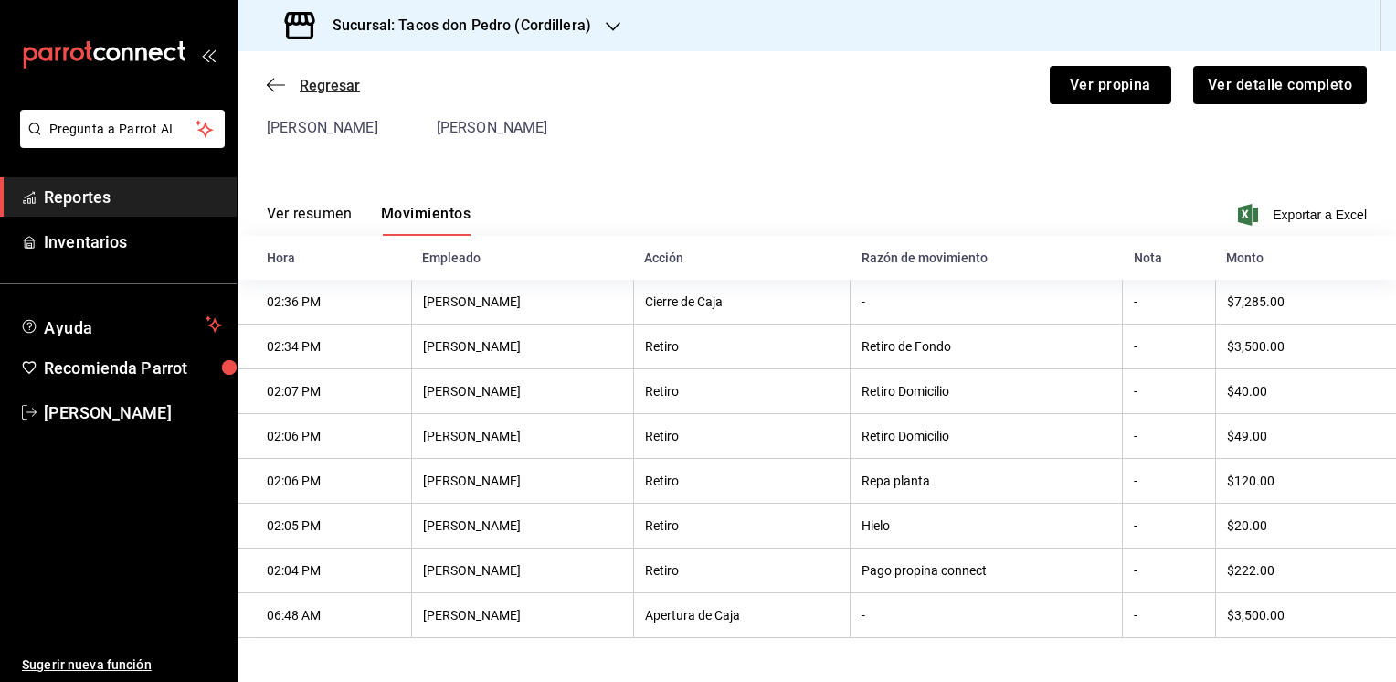
click at [295, 84] on span "Regresar" at bounding box center [313, 85] width 93 height 17
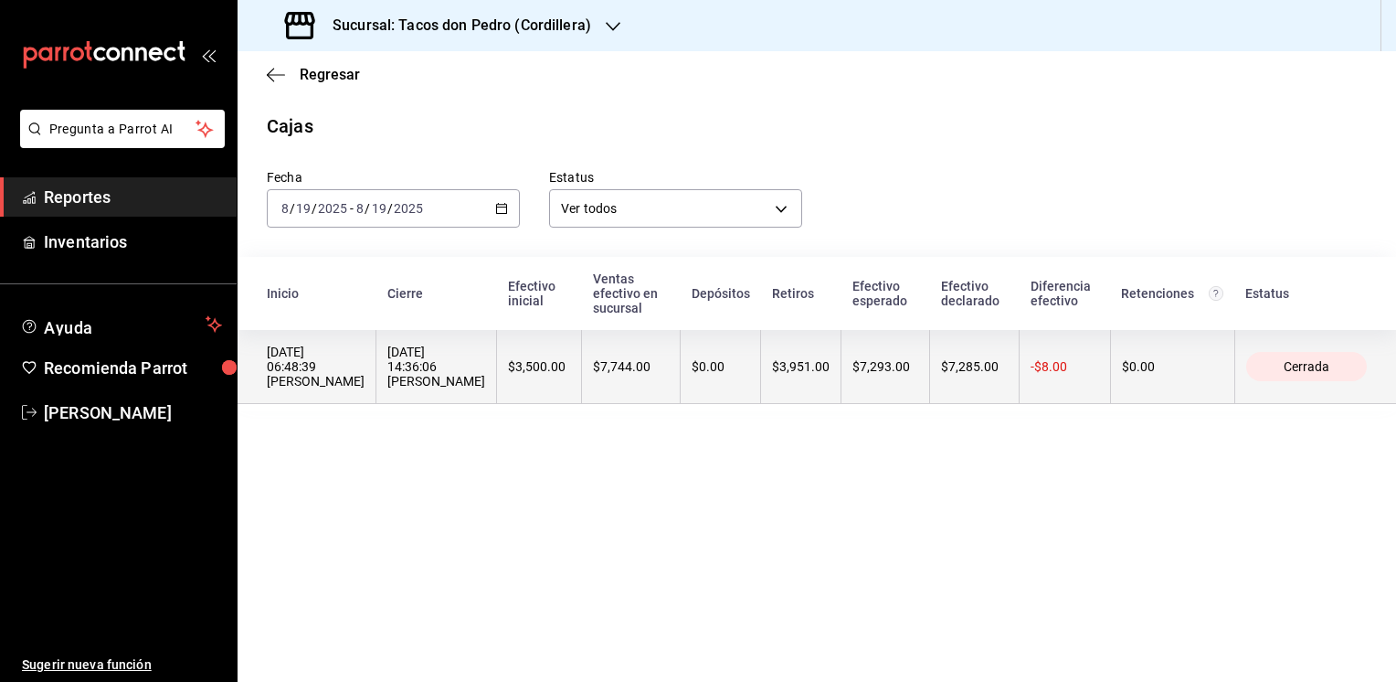
click at [848, 376] on th "$7,293.00" at bounding box center [886, 367] width 89 height 74
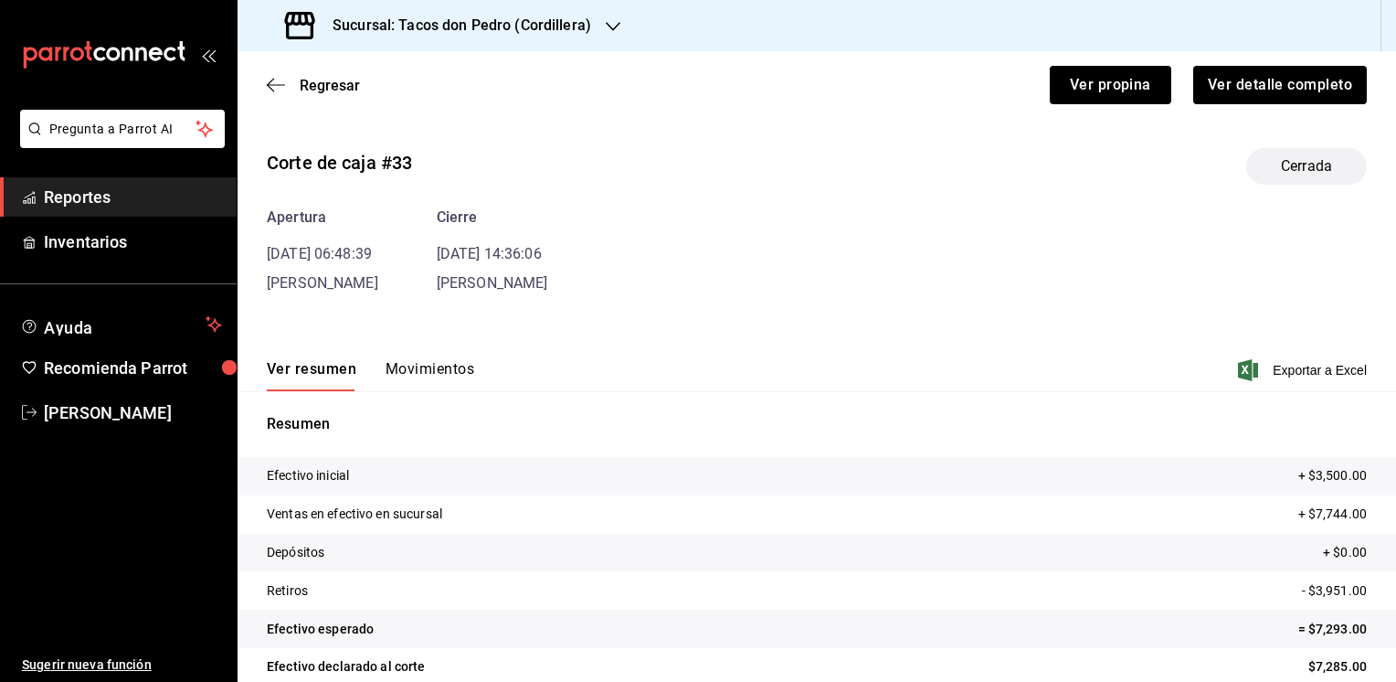
click at [608, 20] on icon "button" at bounding box center [613, 26] width 15 height 15
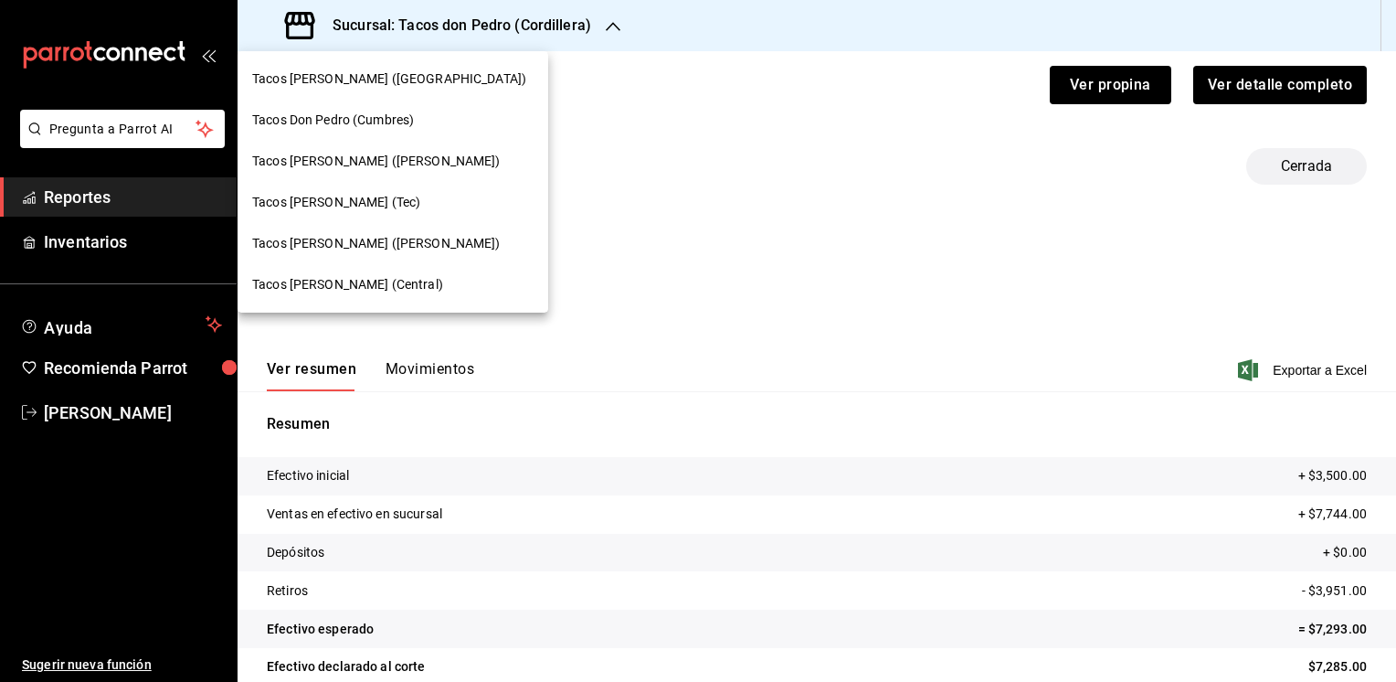
click at [398, 123] on span "Tacos Don Pedro (Cumbres)" at bounding box center [333, 120] width 162 height 19
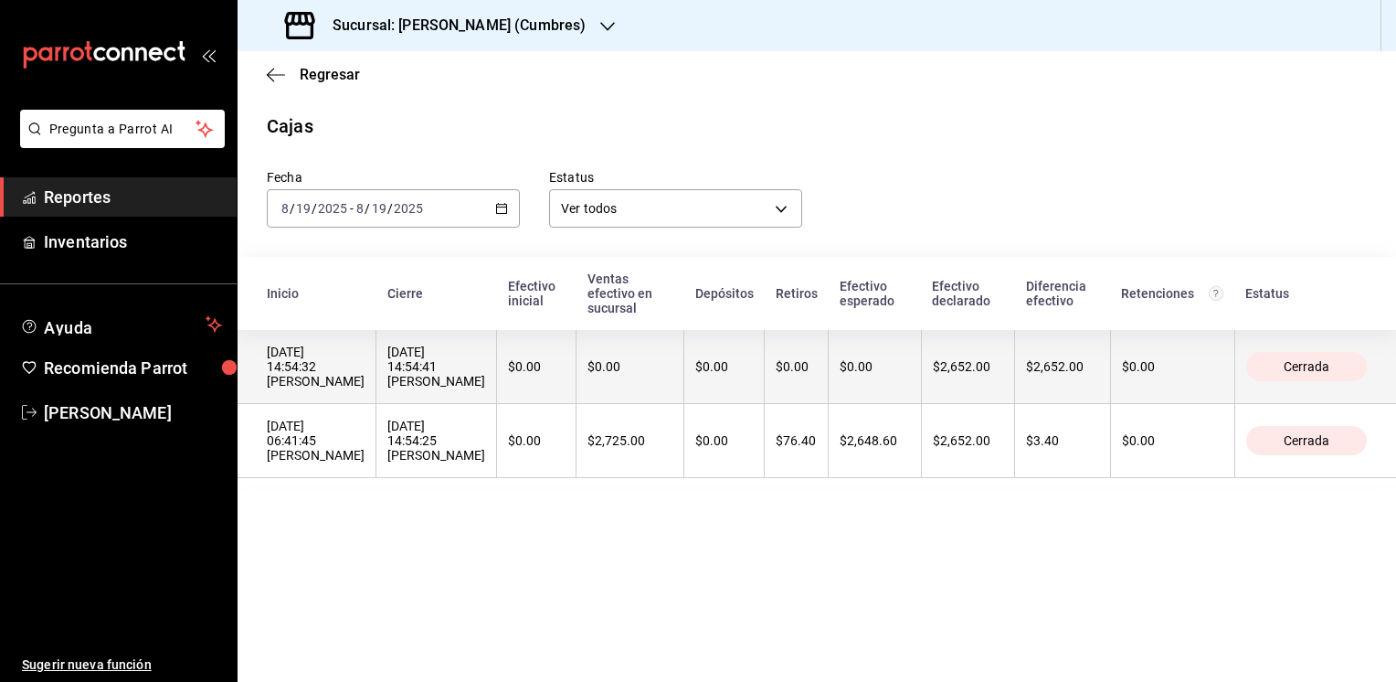
click at [844, 359] on div "$0.00" at bounding box center [875, 366] width 70 height 15
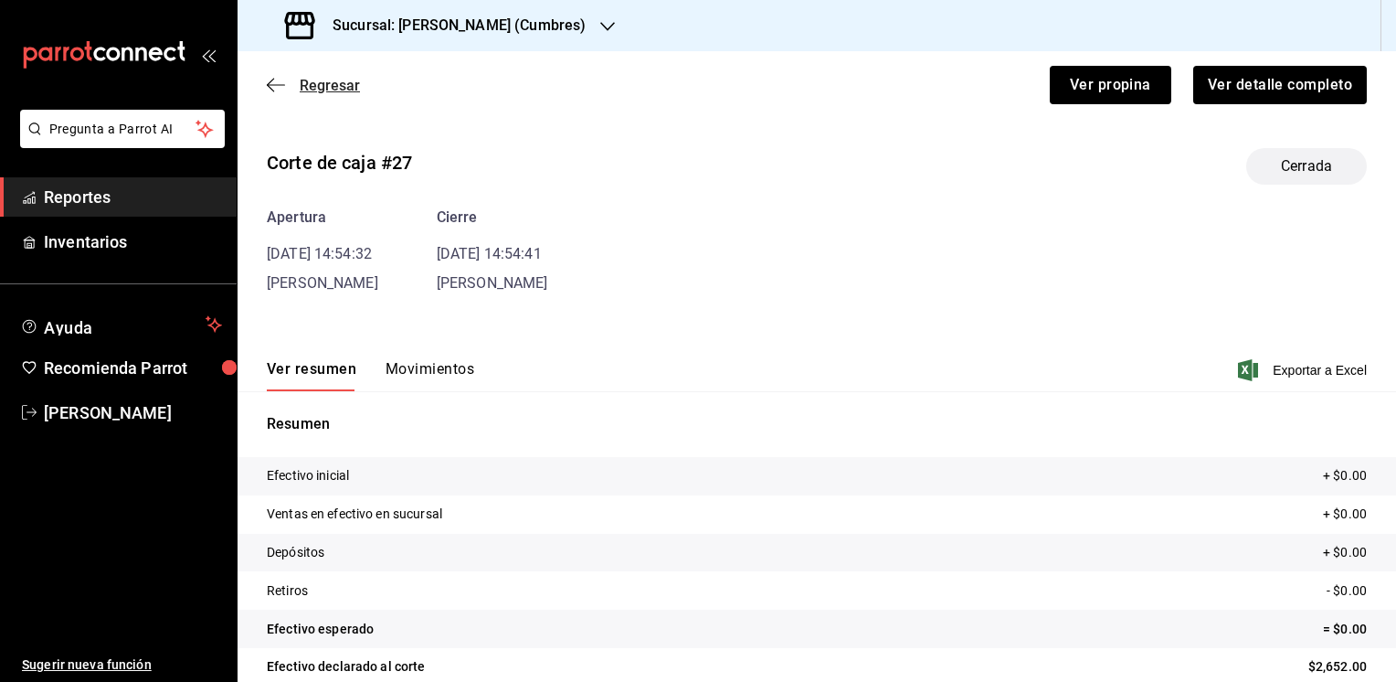
click at [282, 83] on icon "button" at bounding box center [276, 85] width 18 height 16
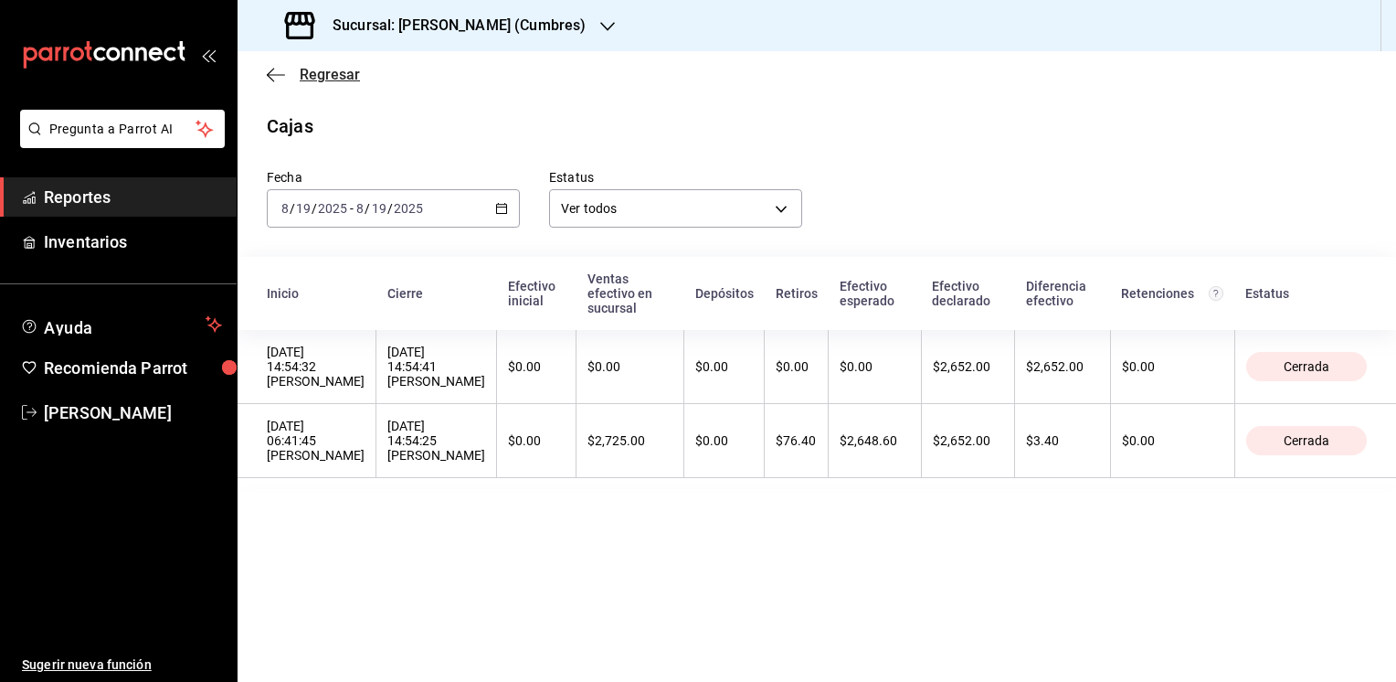
click at [274, 79] on icon "button" at bounding box center [276, 75] width 18 height 16
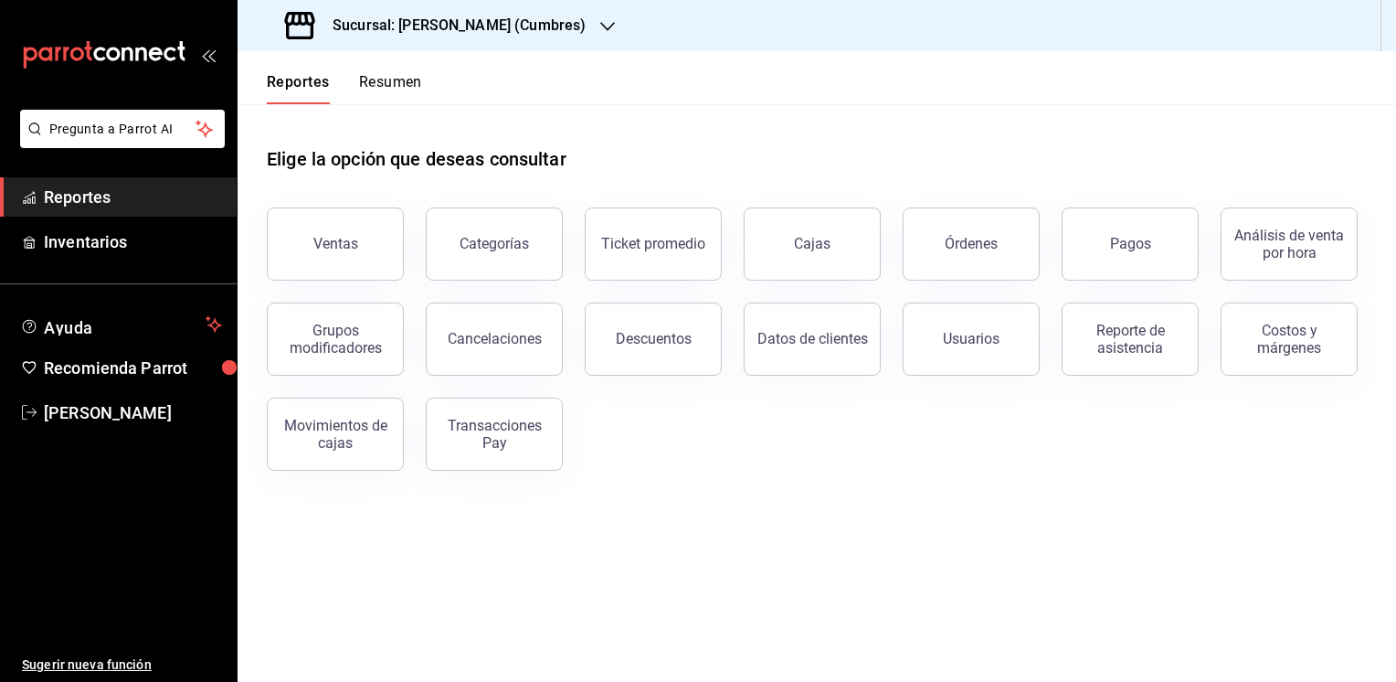
click at [396, 87] on button "Resumen" at bounding box center [390, 88] width 63 height 31
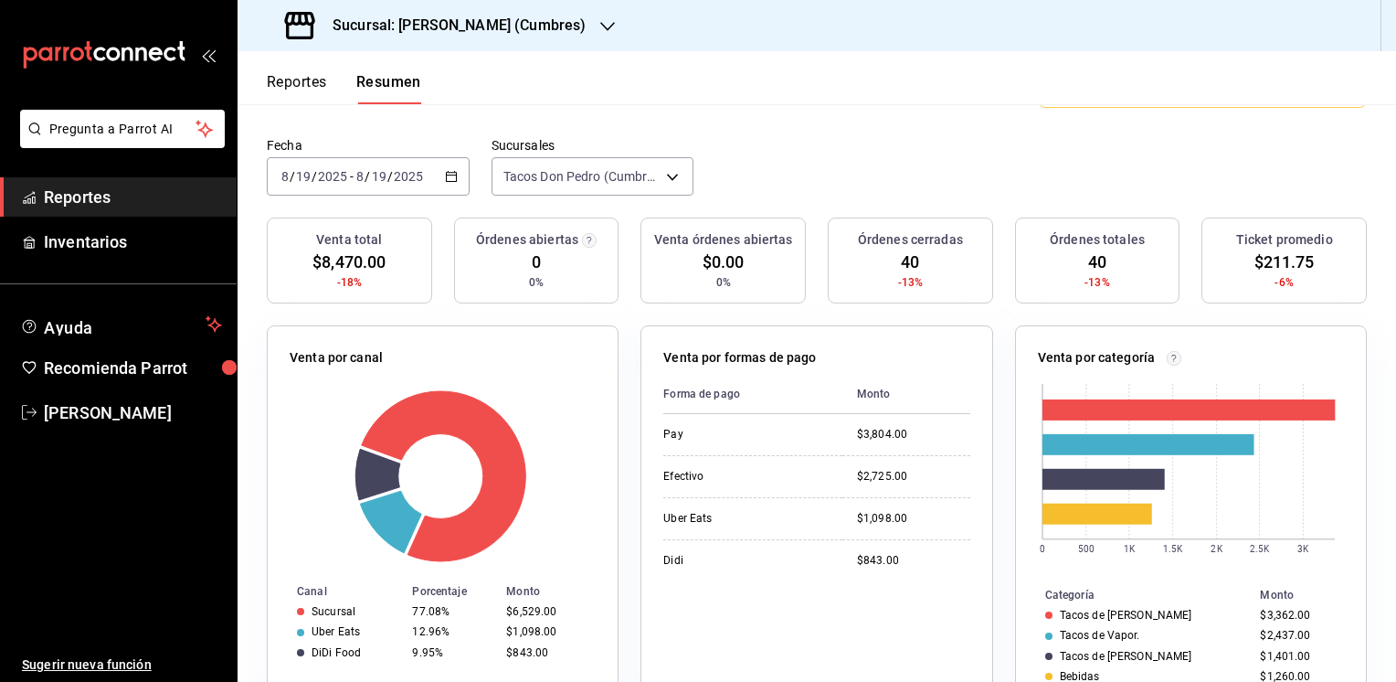
scroll to position [73, 0]
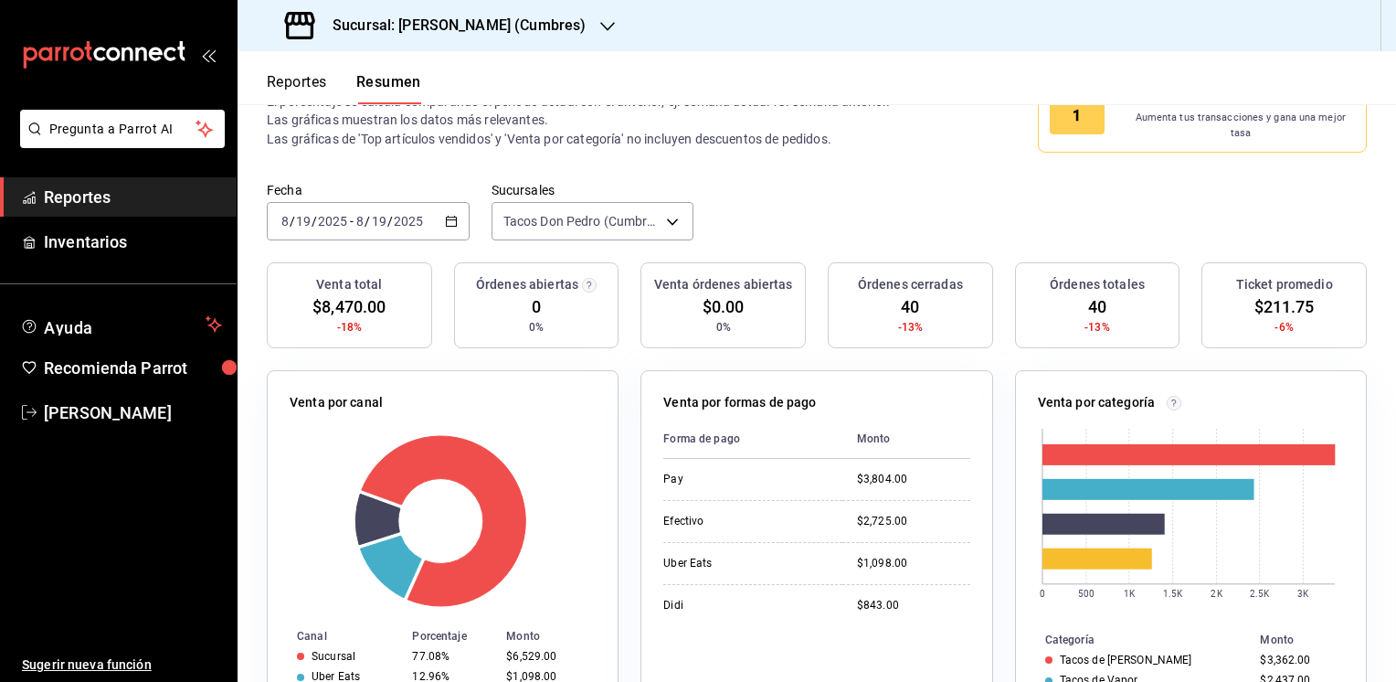
click at [301, 79] on button "Reportes" at bounding box center [297, 88] width 60 height 31
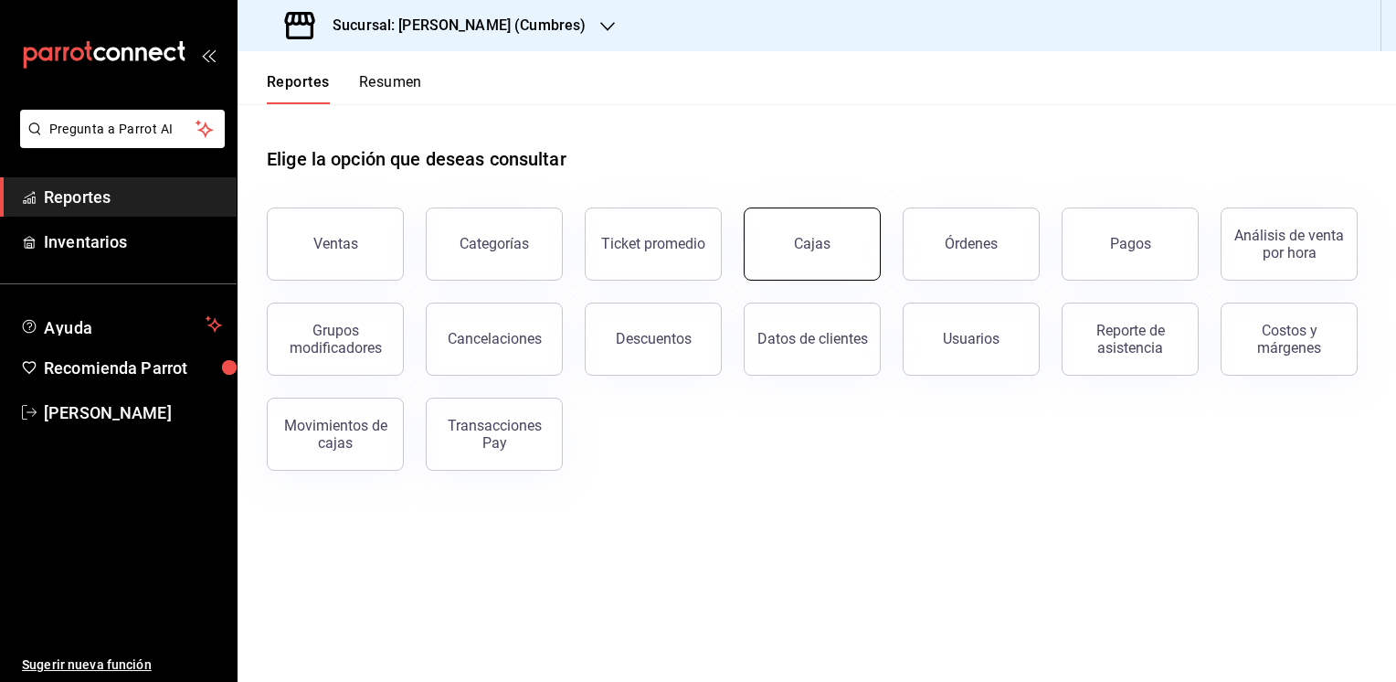
click at [819, 241] on div "Cajas" at bounding box center [812, 243] width 37 height 17
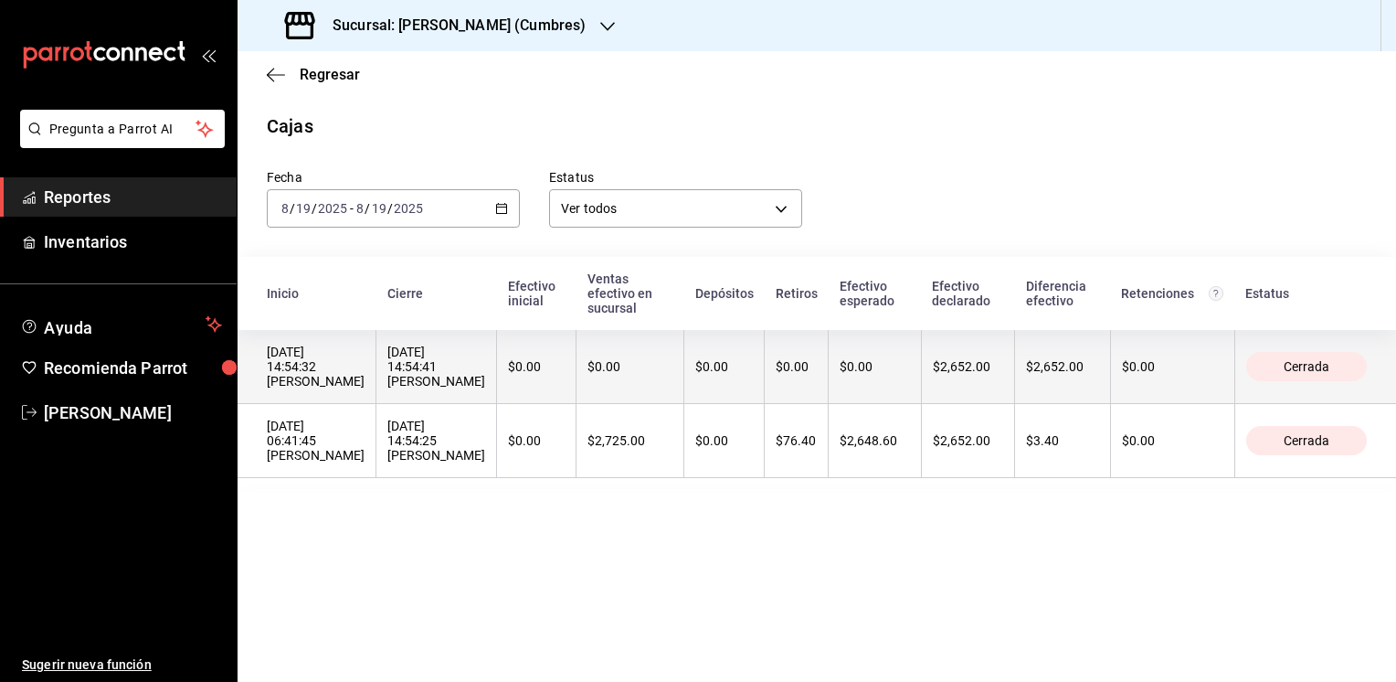
click at [829, 345] on th "$0.00" at bounding box center [875, 367] width 93 height 74
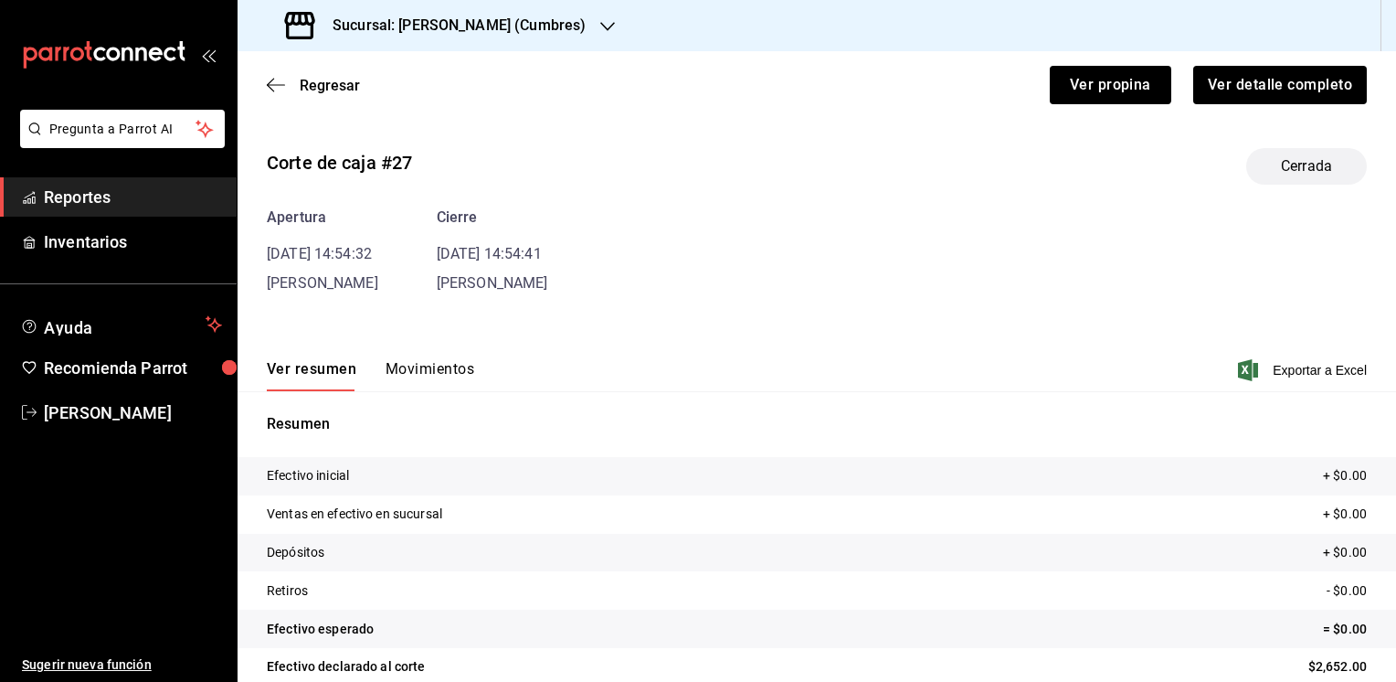
click at [434, 363] on button "Movimientos" at bounding box center [430, 375] width 89 height 31
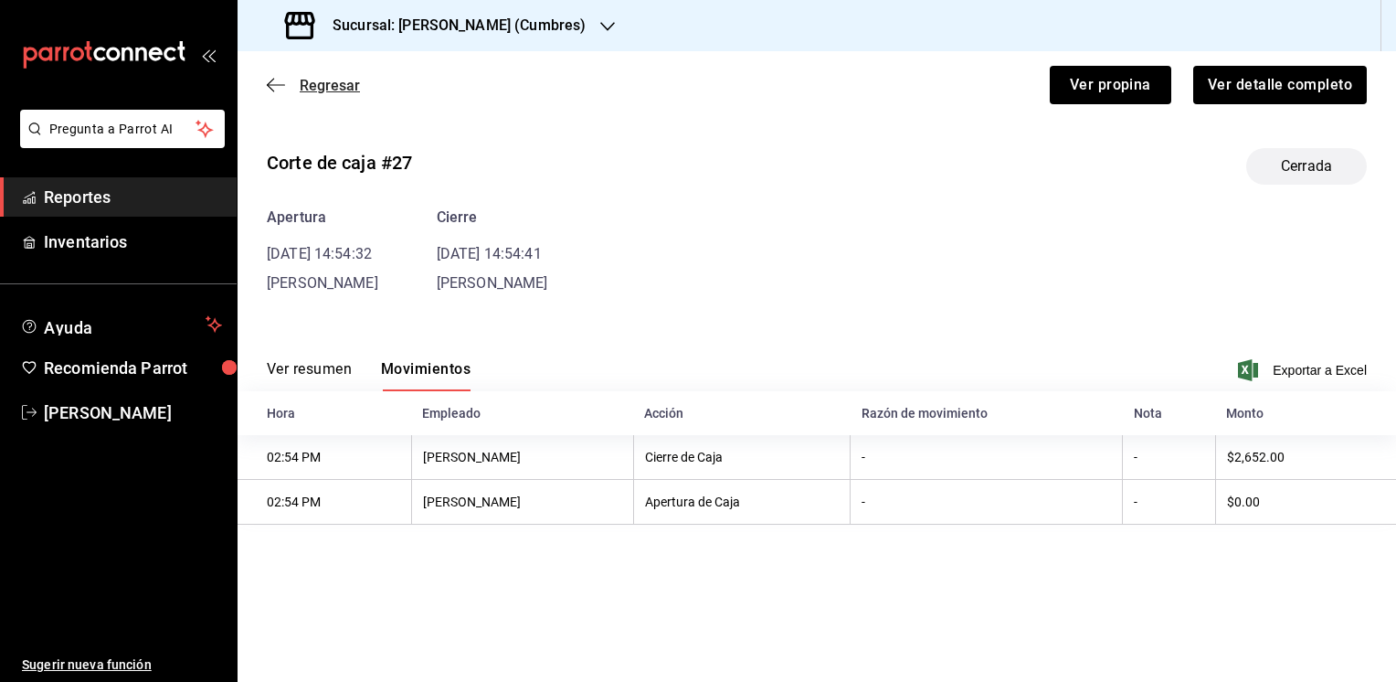
click at [267, 81] on icon "button" at bounding box center [276, 85] width 18 height 16
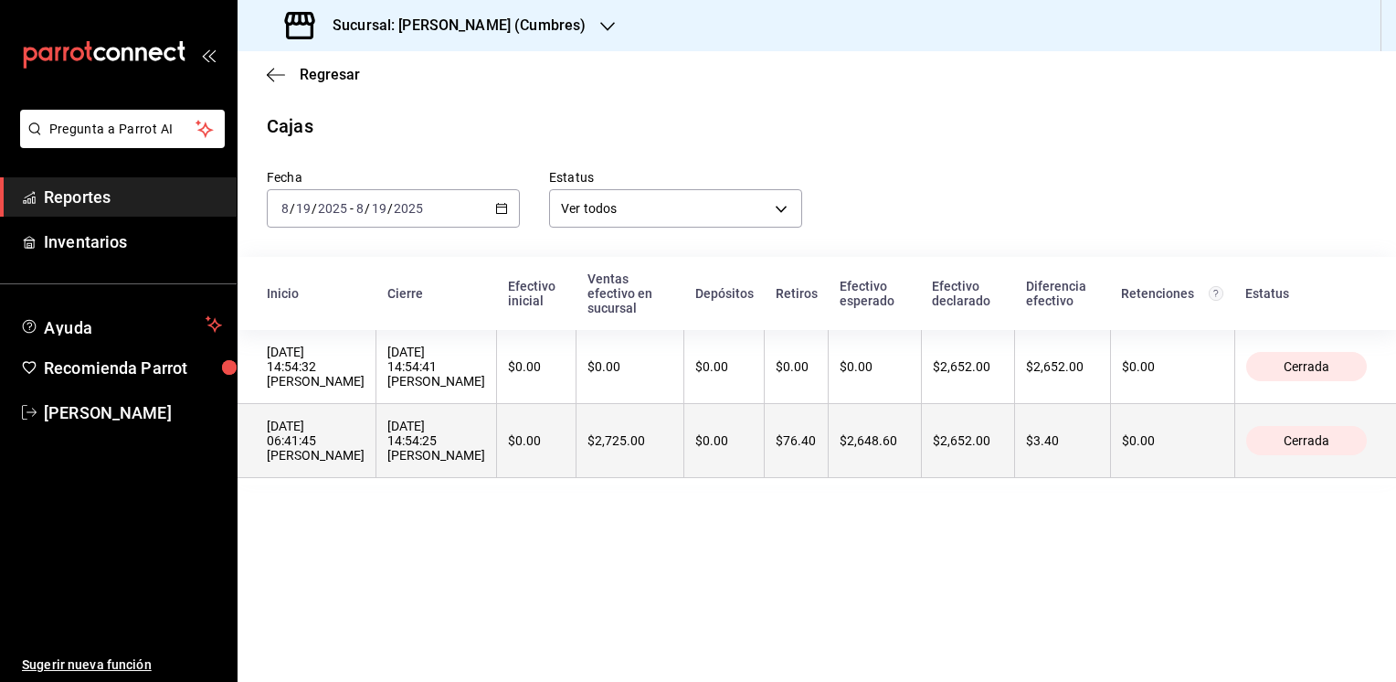
click at [840, 418] on th "$2,648.60" at bounding box center [875, 441] width 93 height 74
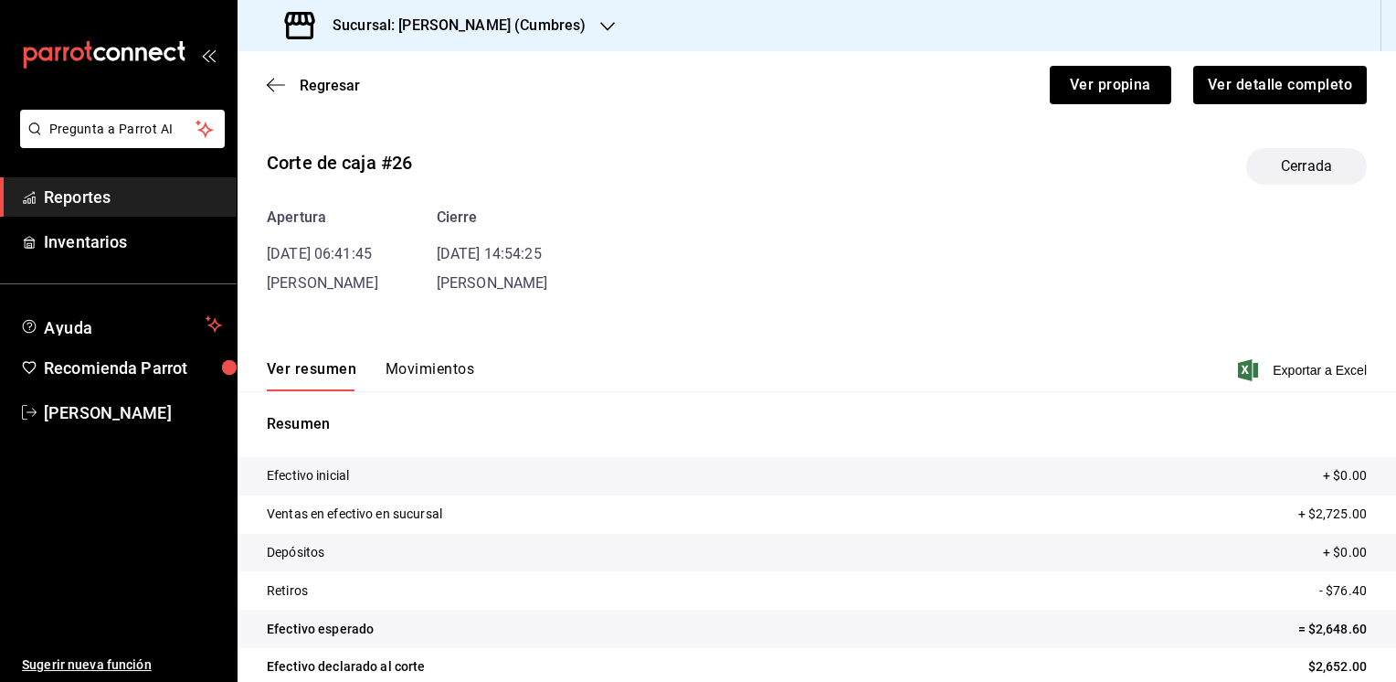
click at [435, 360] on button "Movimientos" at bounding box center [430, 375] width 89 height 31
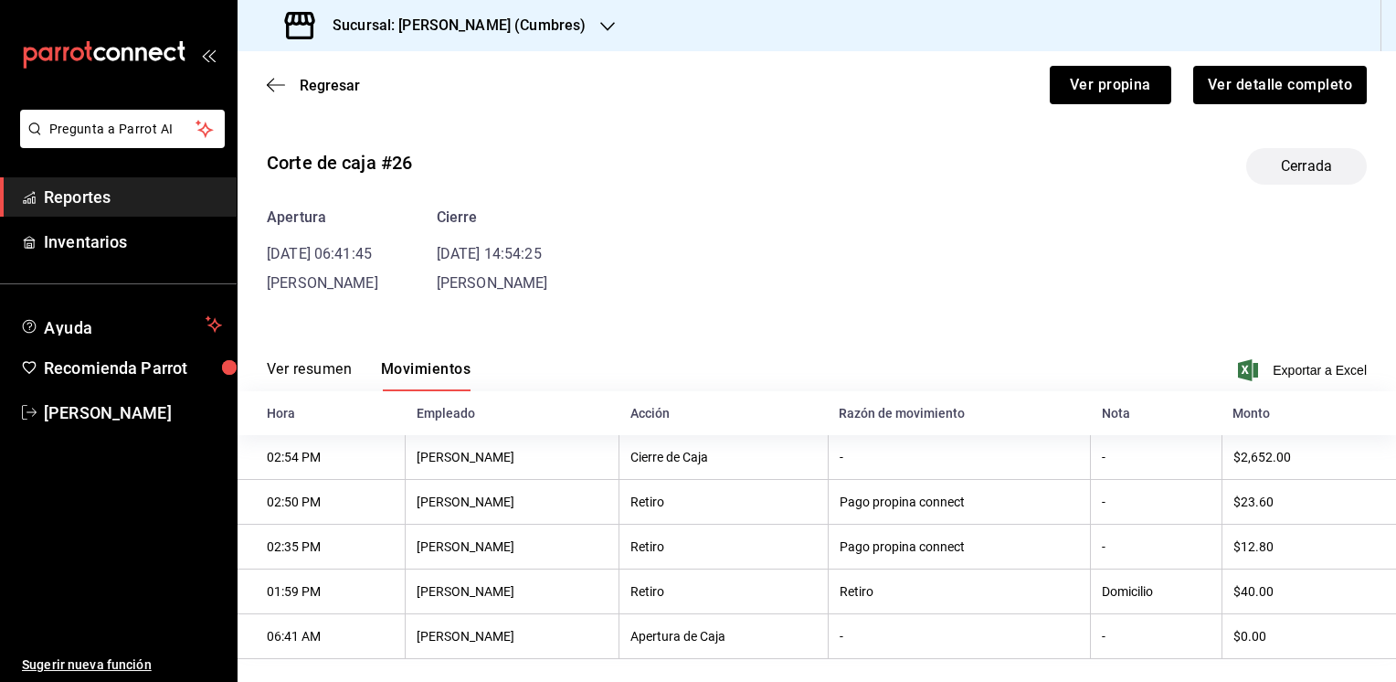
scroll to position [24, 0]
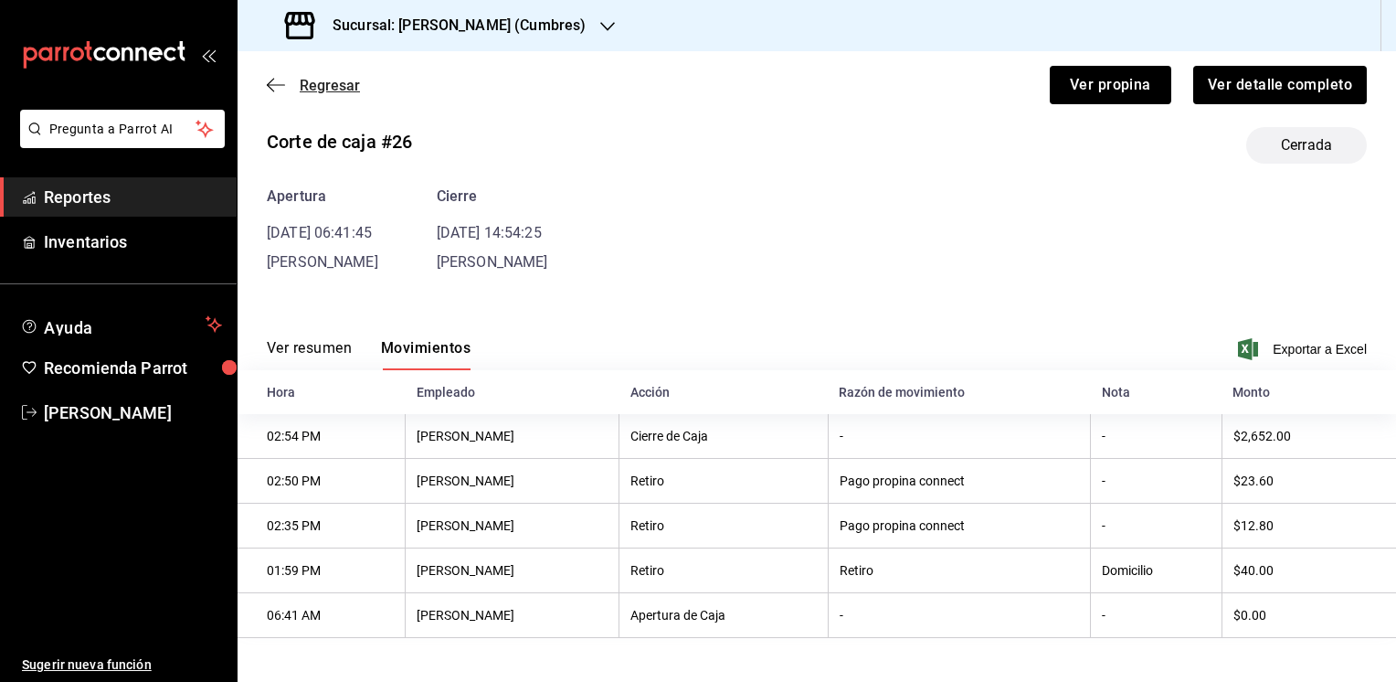
click at [280, 86] on icon "button" at bounding box center [276, 85] width 18 height 16
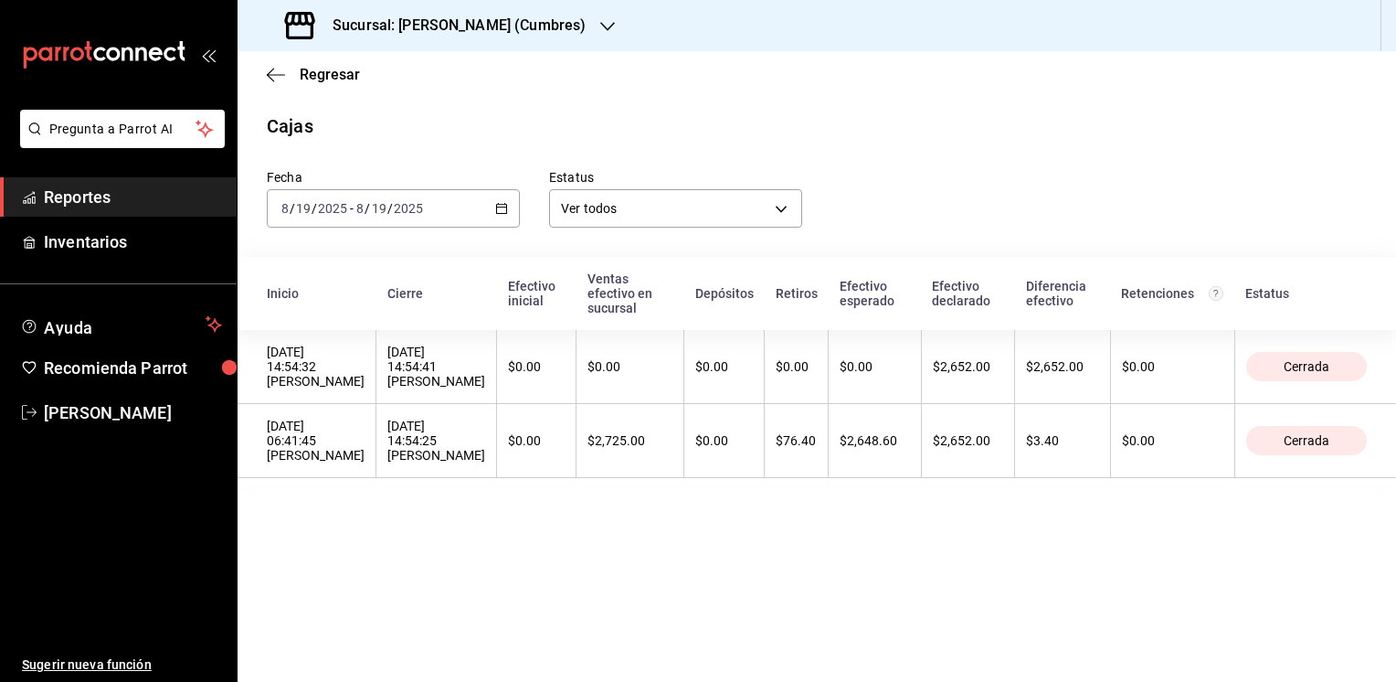
click at [609, 19] on icon "button" at bounding box center [607, 26] width 15 height 15
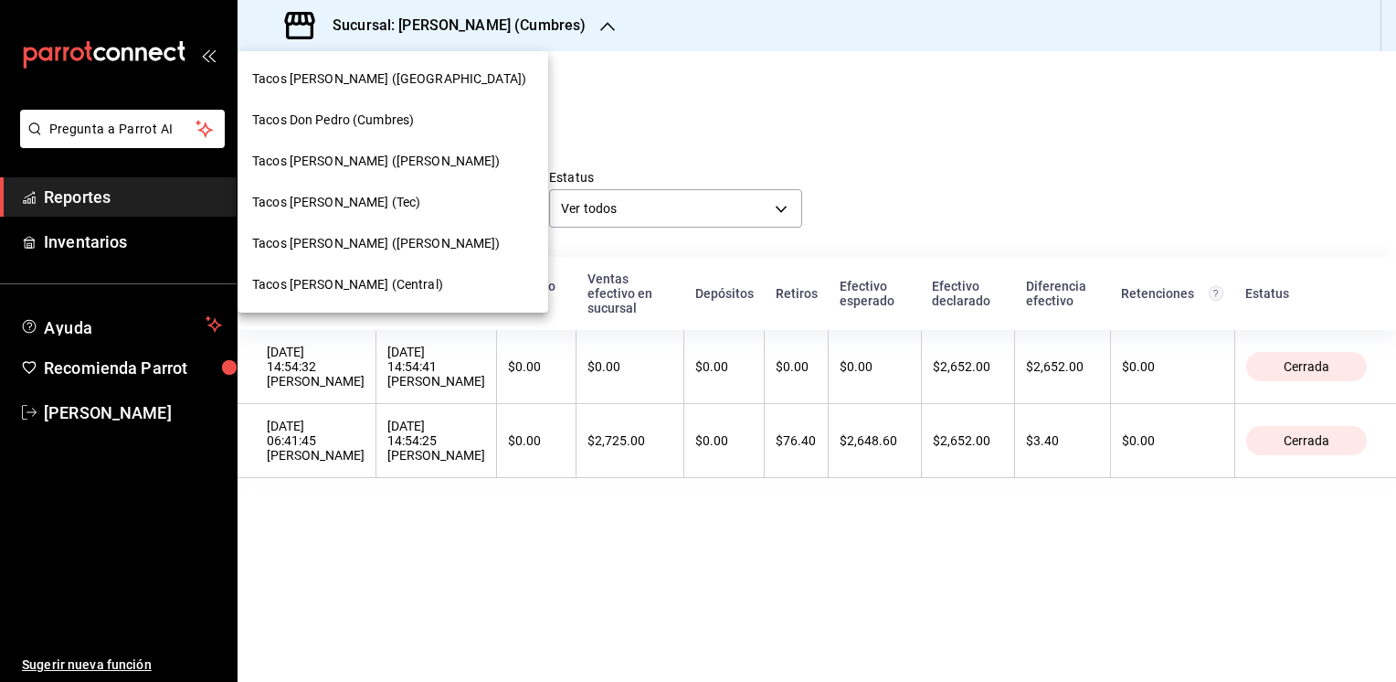
click at [395, 164] on span "Tacos [PERSON_NAME] ([PERSON_NAME])" at bounding box center [376, 161] width 249 height 19
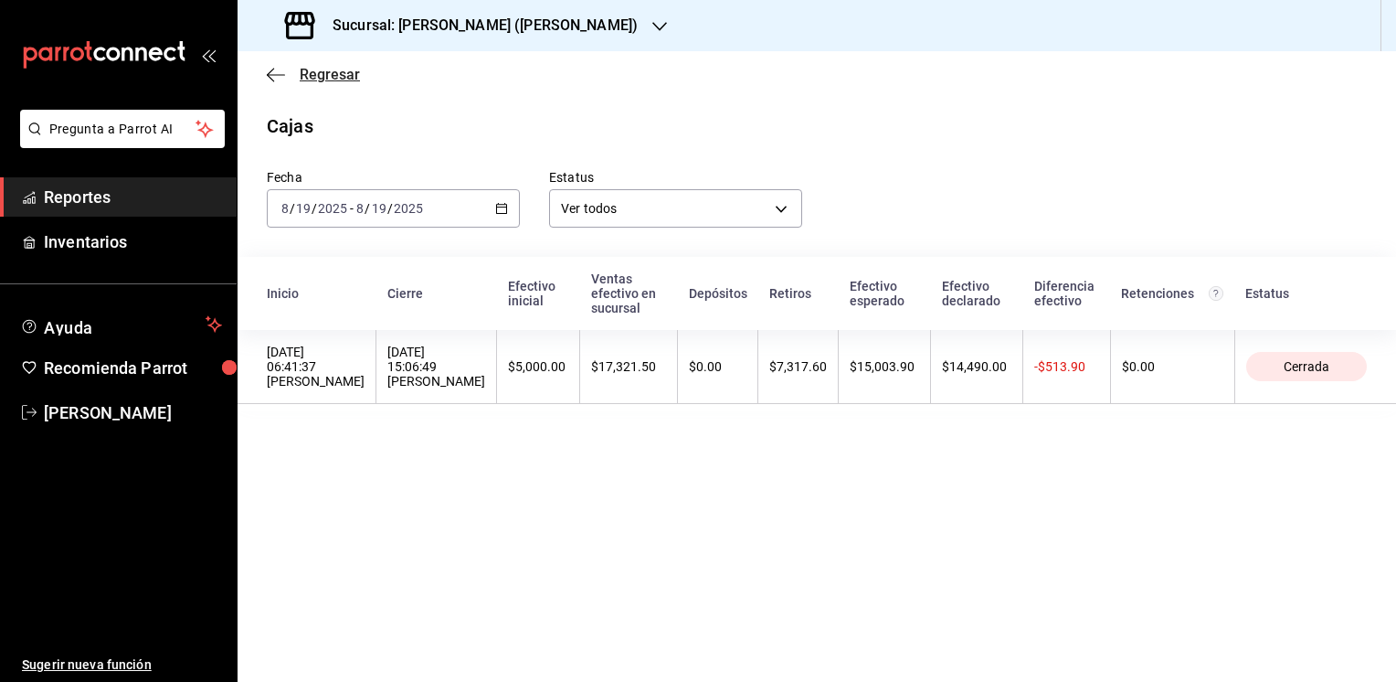
click at [334, 78] on span "Regresar" at bounding box center [330, 74] width 60 height 17
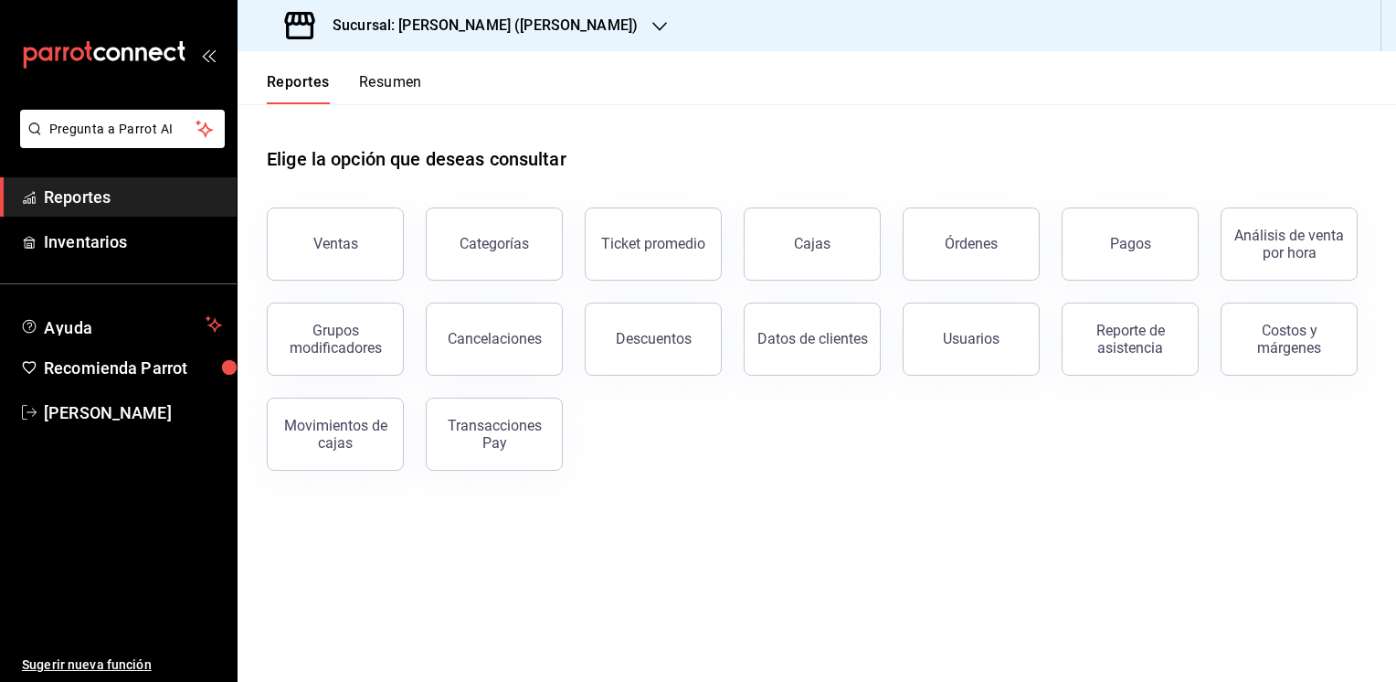
click at [398, 84] on button "Resumen" at bounding box center [390, 88] width 63 height 31
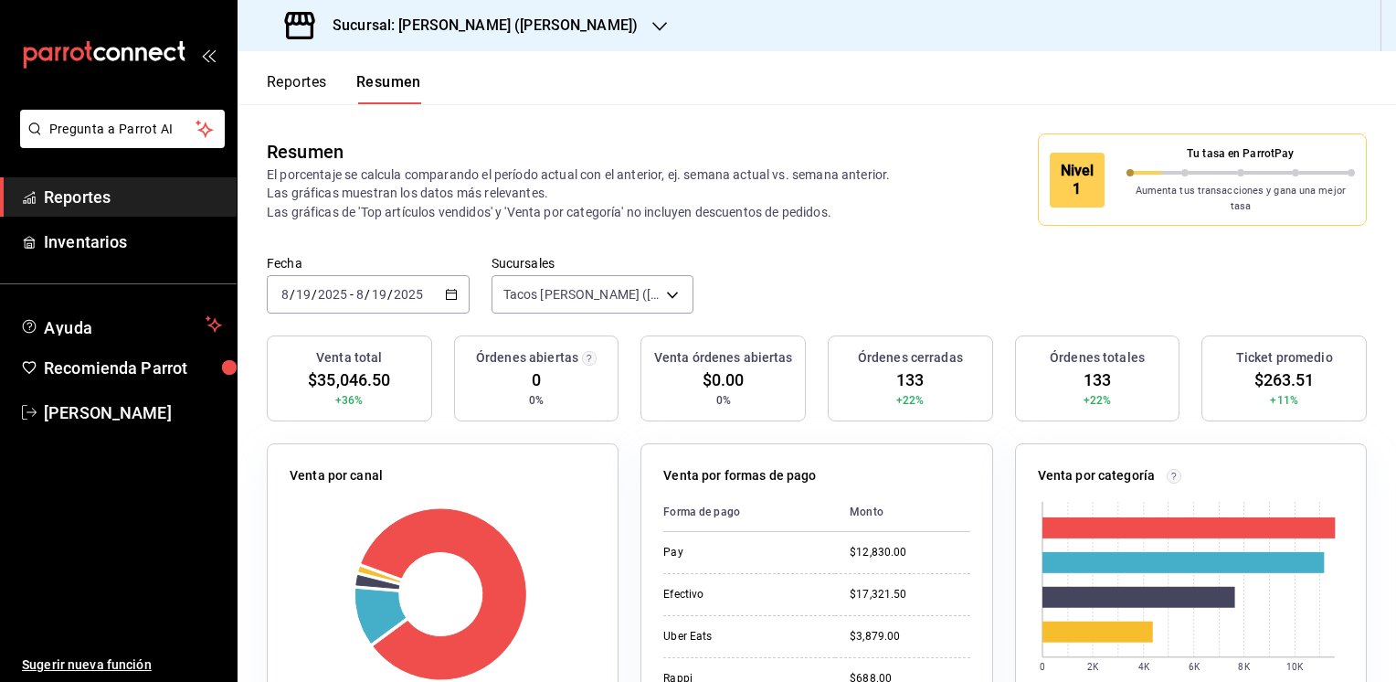
click at [293, 64] on div "Reportes Resumen" at bounding box center [330, 77] width 184 height 53
click at [282, 74] on button "Reportes" at bounding box center [297, 88] width 60 height 31
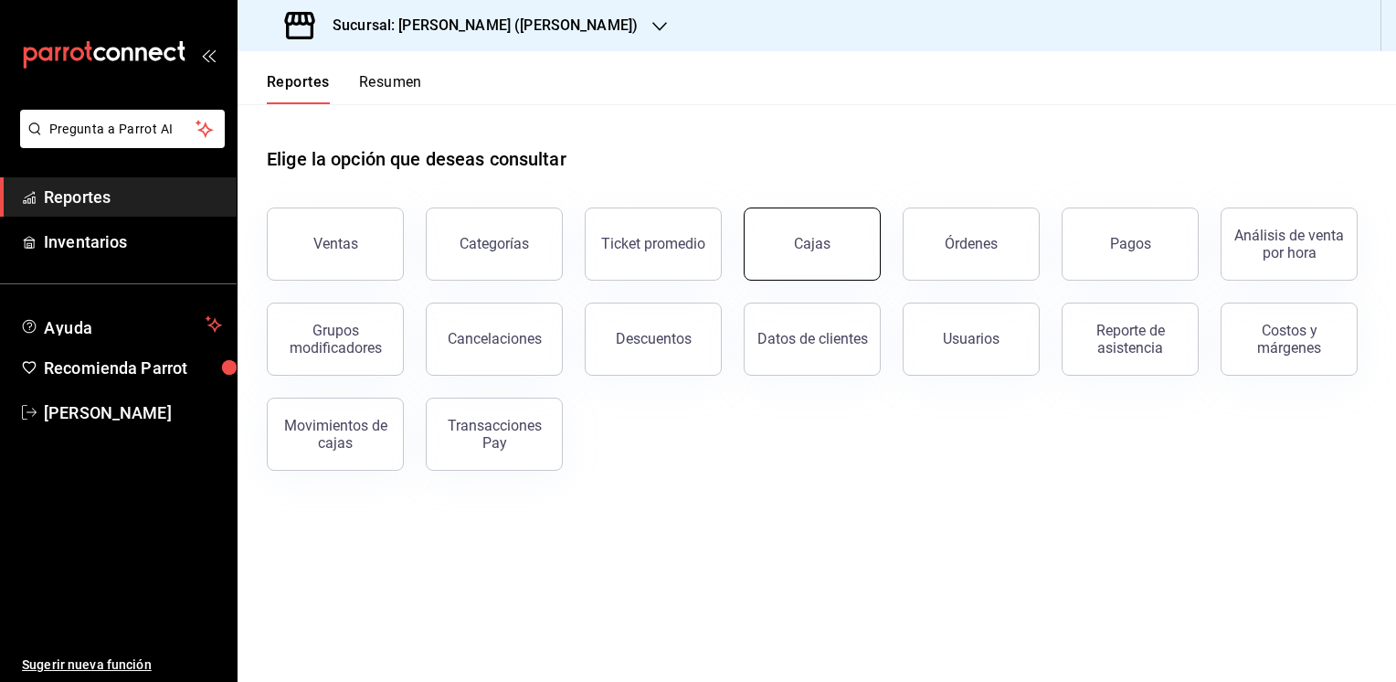
click at [829, 232] on button "Cajas" at bounding box center [812, 243] width 137 height 73
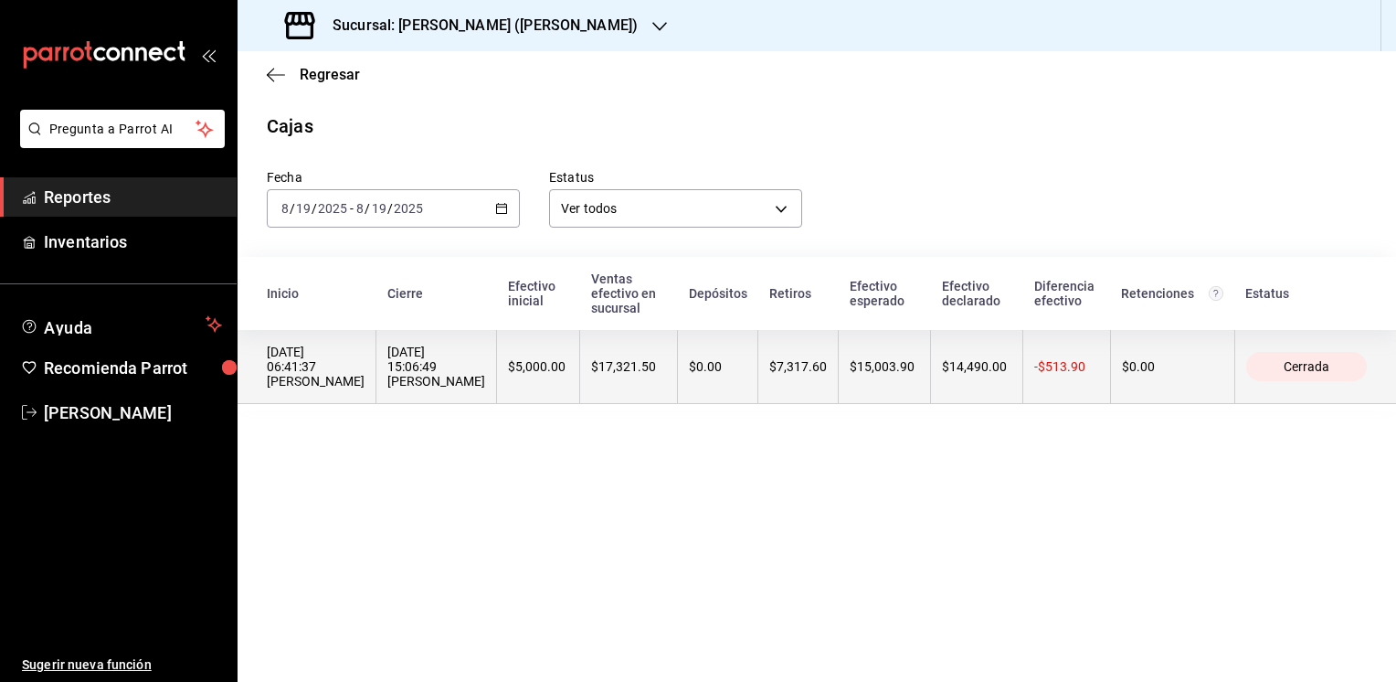
click at [772, 360] on th "$7,317.60" at bounding box center [798, 367] width 80 height 74
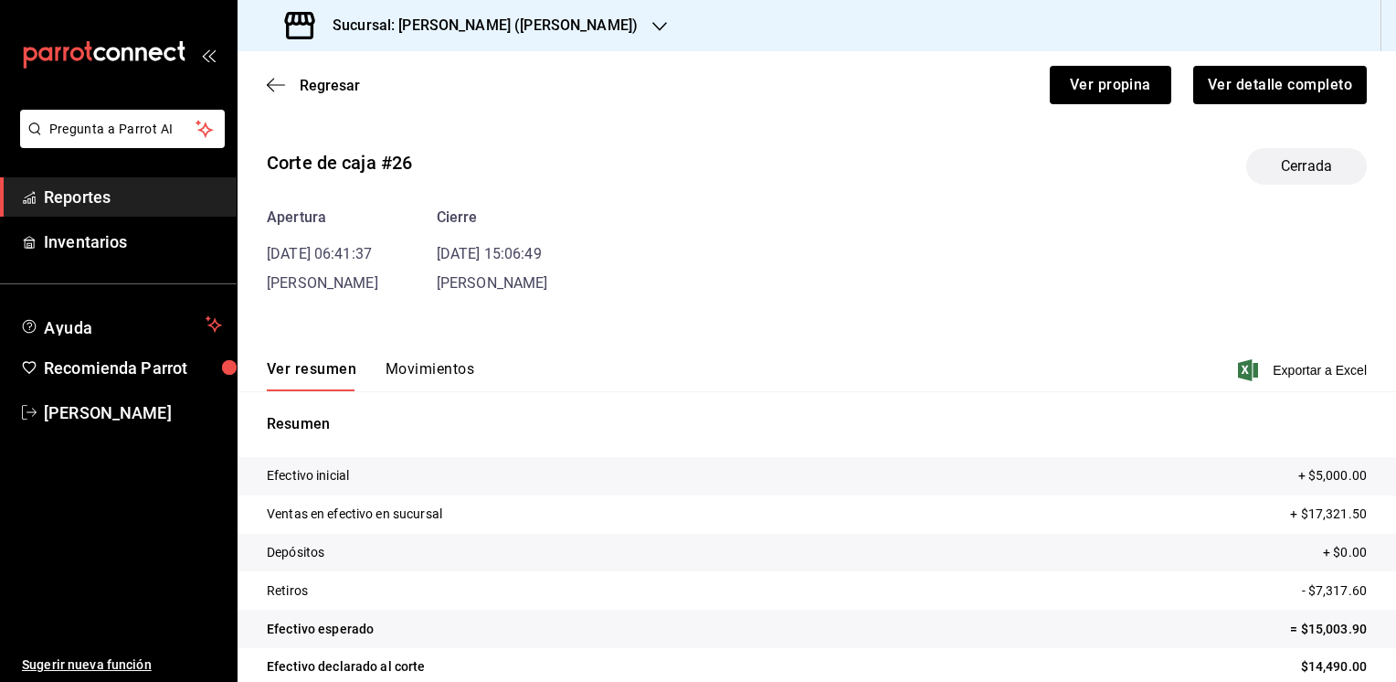
click at [772, 360] on div "Ver resumen Movimientos Exportar a Excel" at bounding box center [817, 364] width 1159 height 53
click at [442, 370] on button "Movimientos" at bounding box center [430, 375] width 89 height 31
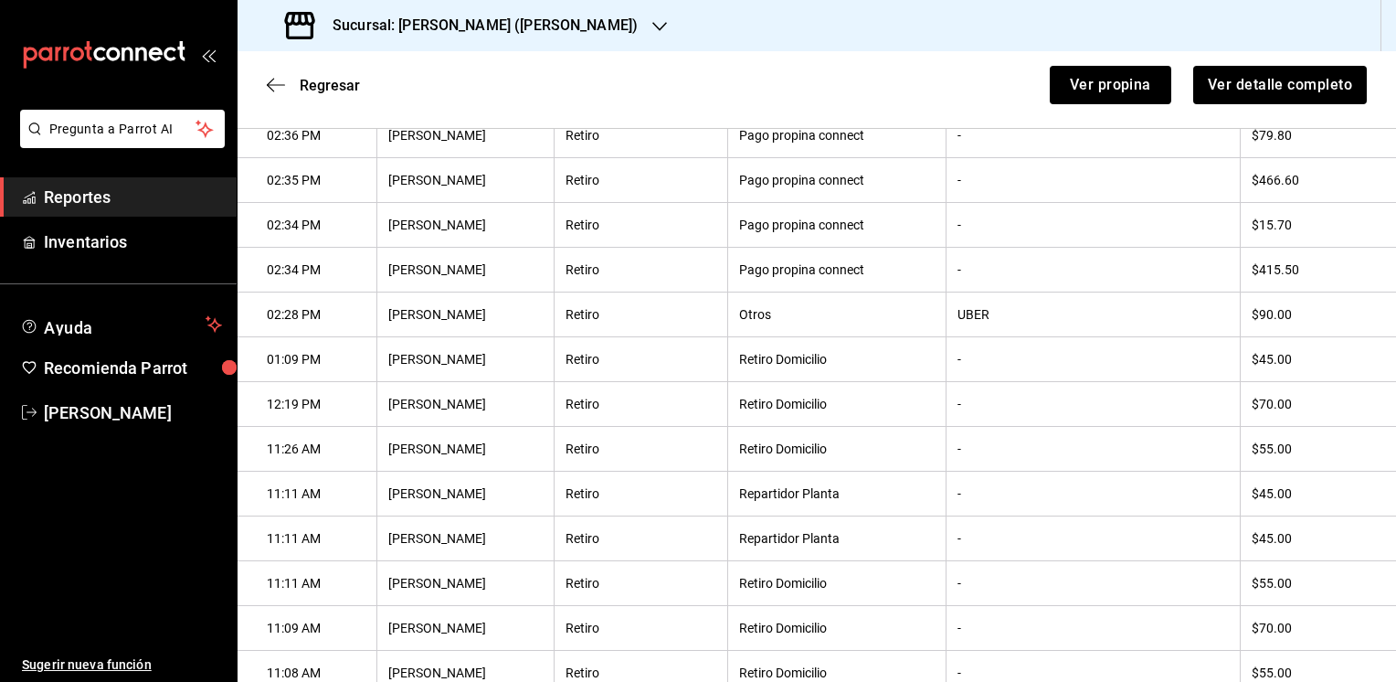
scroll to position [442, 0]
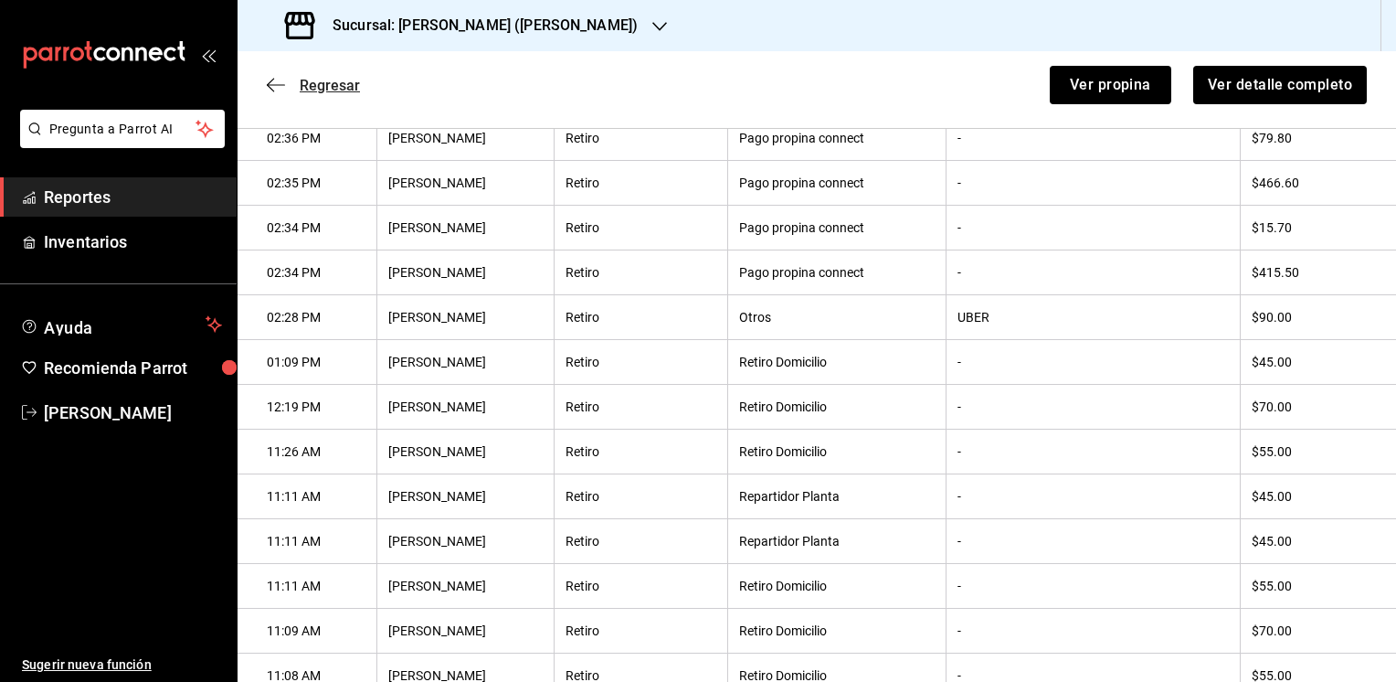
click at [272, 79] on icon "button" at bounding box center [270, 86] width 7 height 14
